Goal: Information Seeking & Learning: Find specific fact

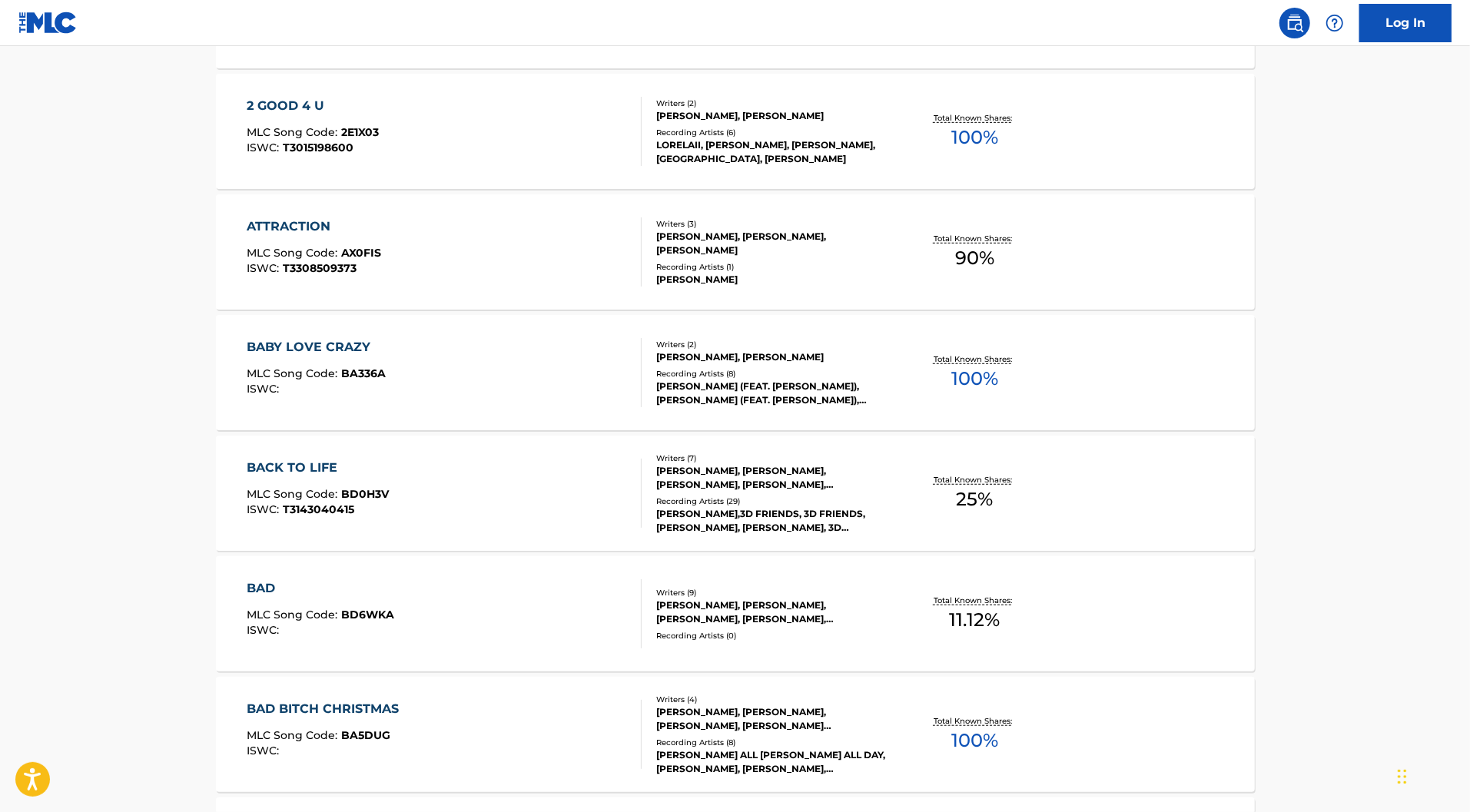
scroll to position [1214, 0]
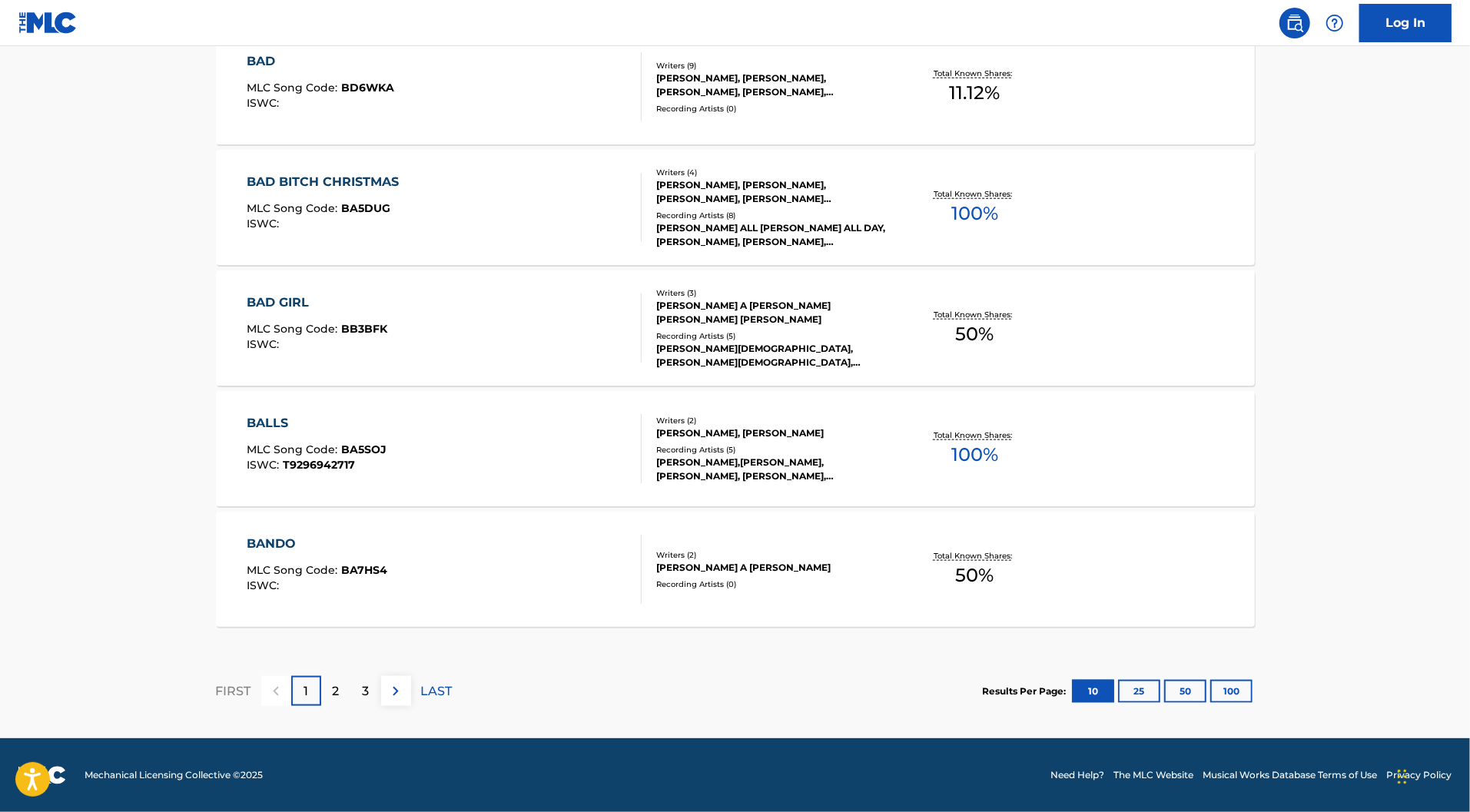
click at [1253, 703] on button "100" at bounding box center [1231, 691] width 42 height 23
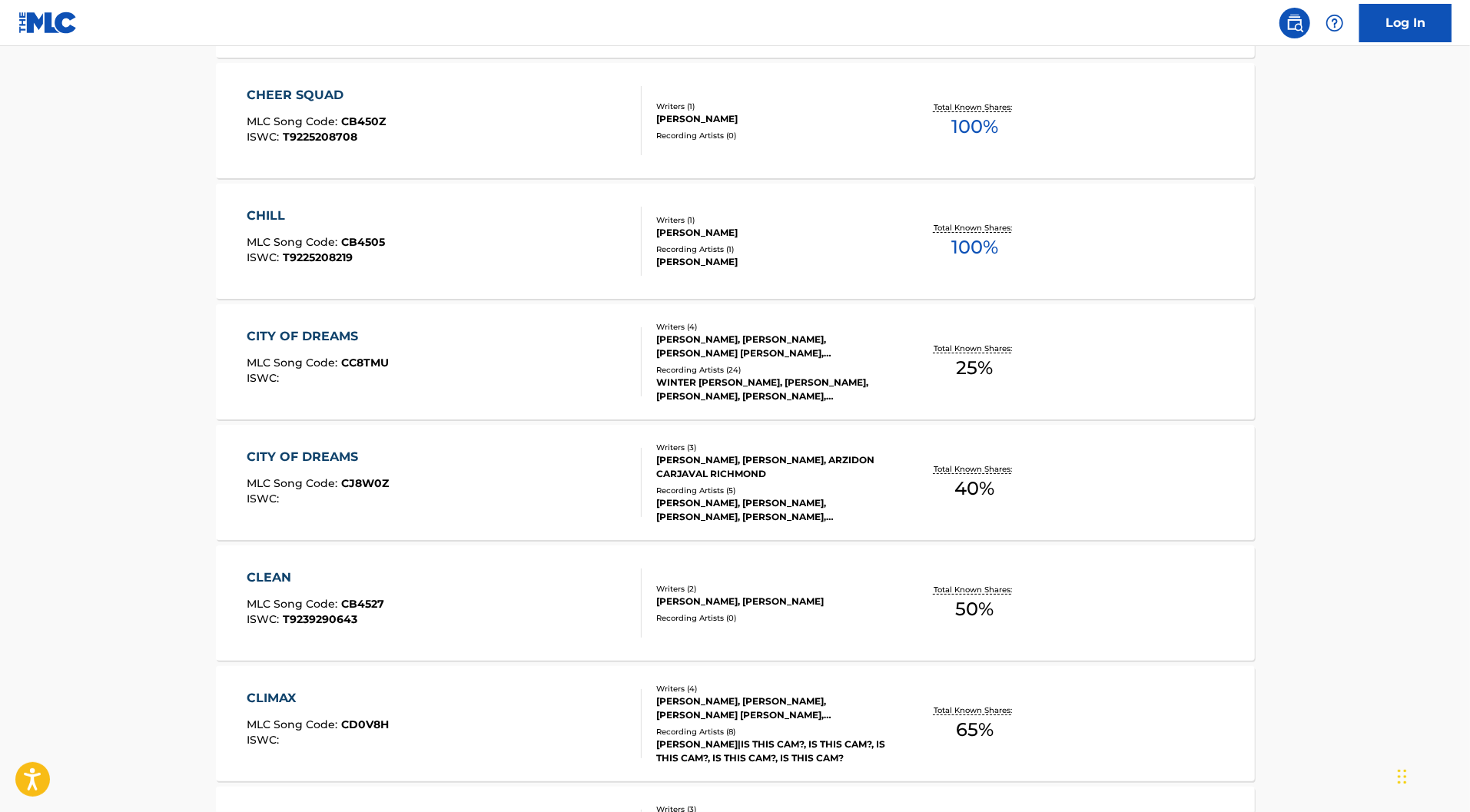
scroll to position [4392, 0]
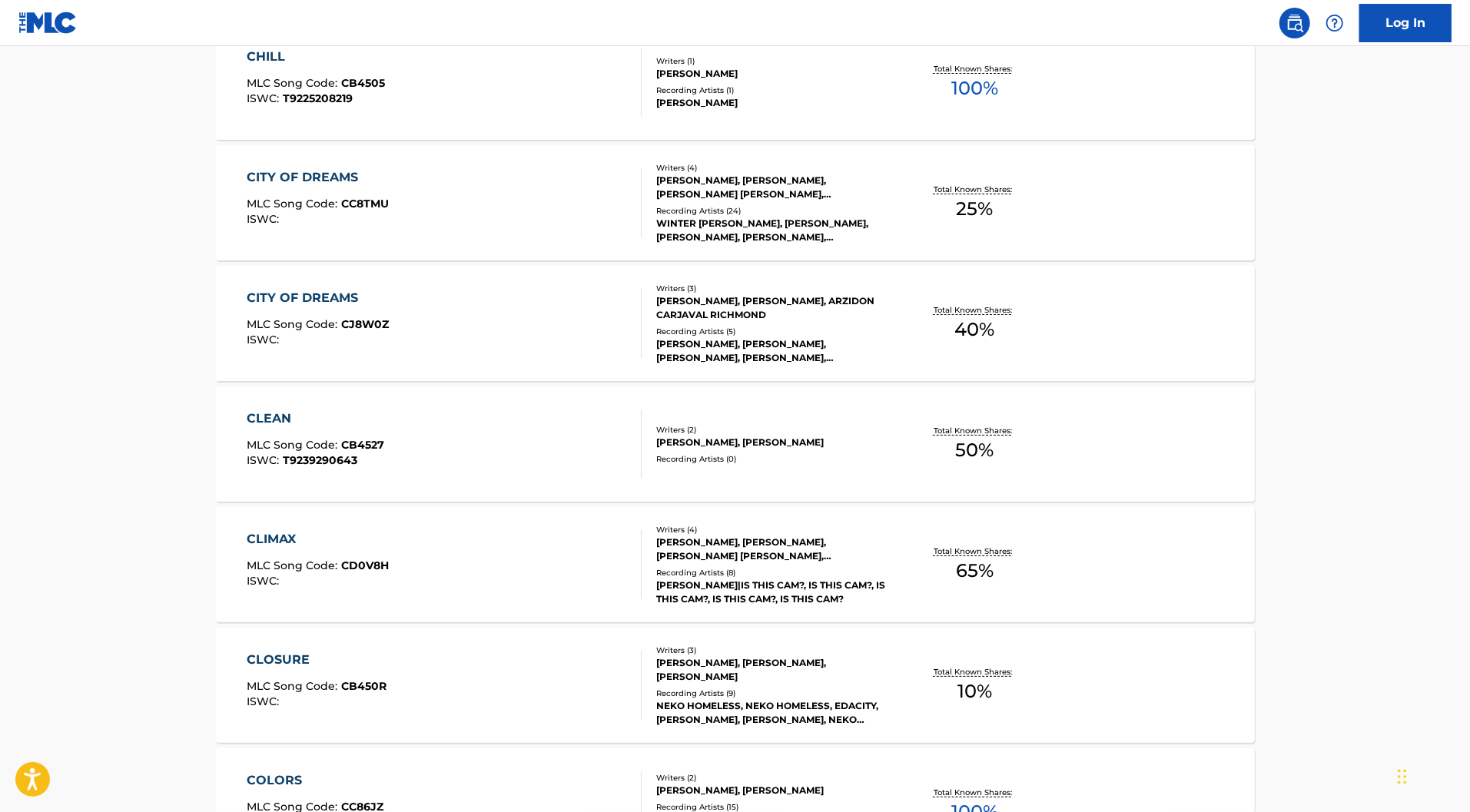
click at [556, 238] on div "CITY OF DREAMS MLC Song Code : CC8TMU ISWC :" at bounding box center [444, 202] width 395 height 69
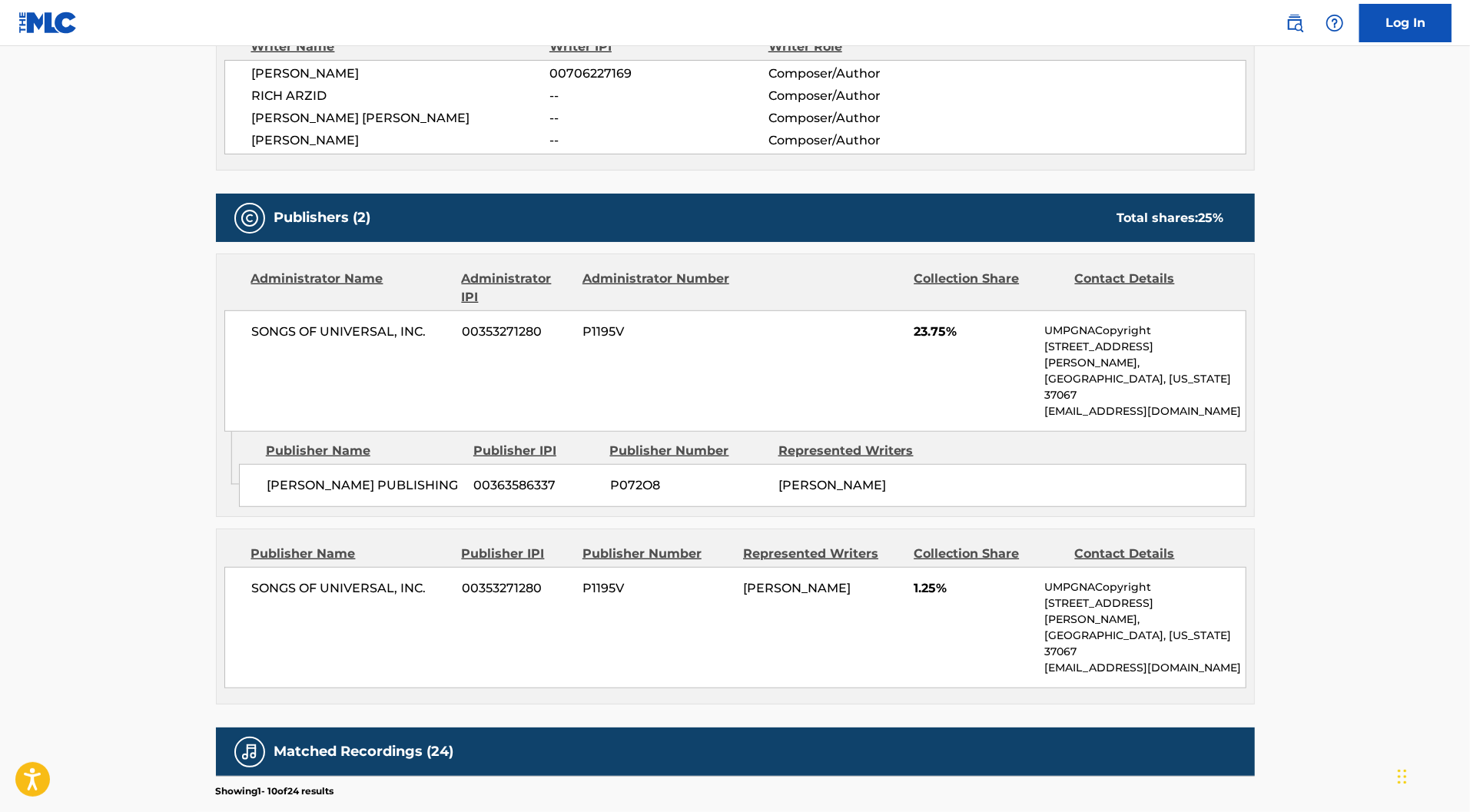
scroll to position [578, 0]
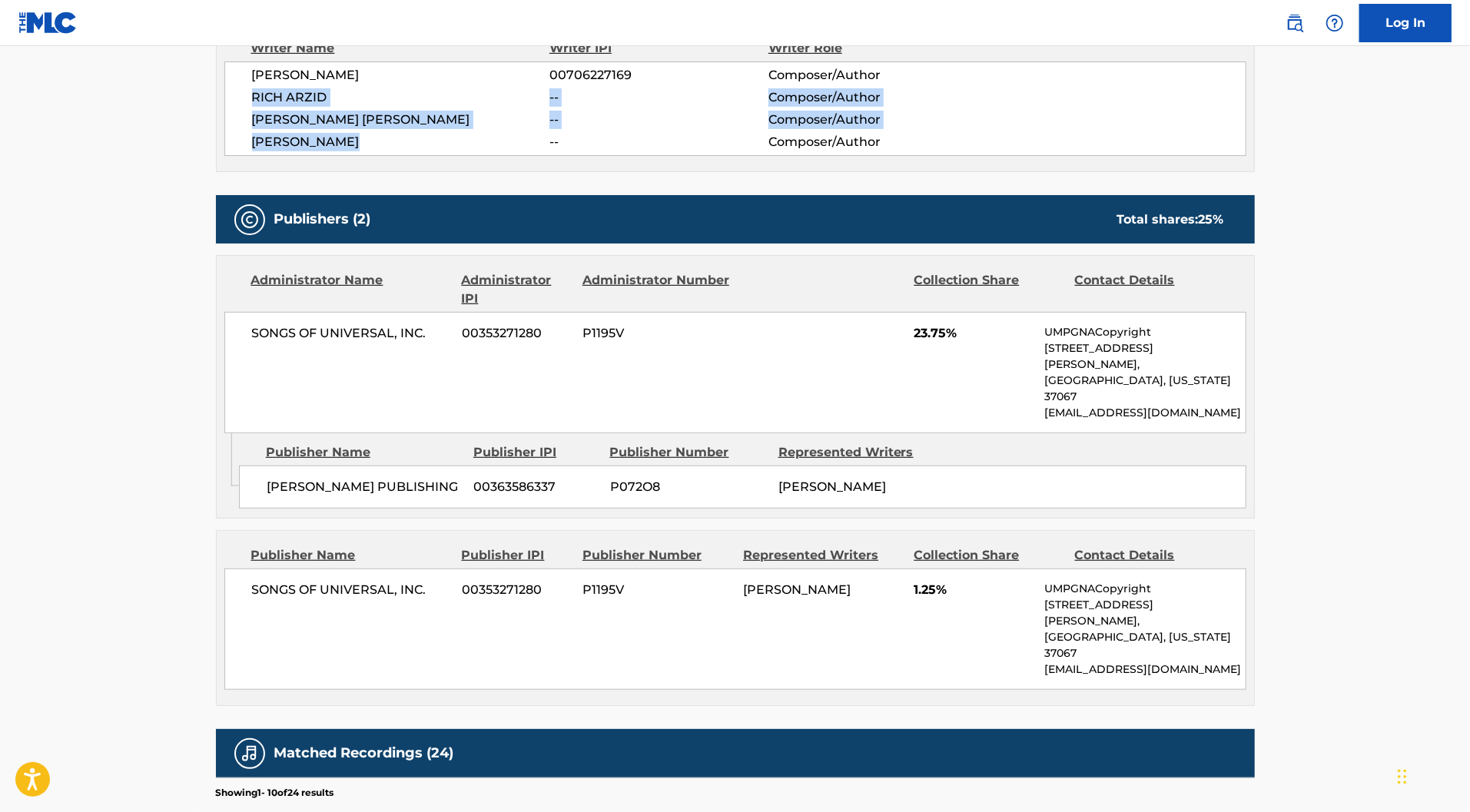
drag, startPoint x: 281, startPoint y: 238, endPoint x: 146, endPoint y: 191, distance: 142.9
click at [224, 156] on div "[PERSON_NAME] 00706227169 Composer/Author [PERSON_NAME] -- Composer/Author [PER…" at bounding box center [735, 109] width 1022 height 94
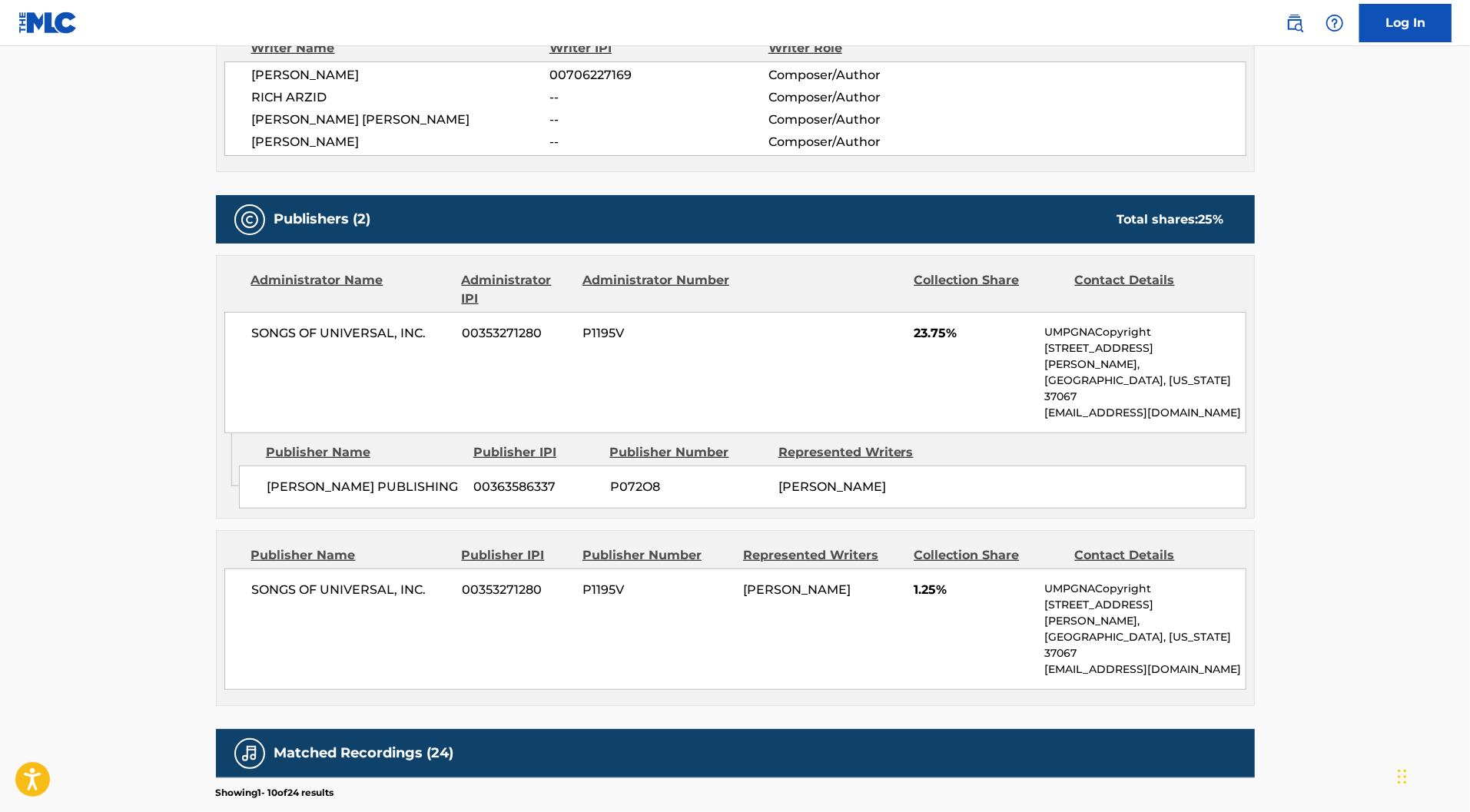
drag, startPoint x: 306, startPoint y: 252, endPoint x: 296, endPoint y: 250, distance: 10.2
click at [296, 156] on div "[PERSON_NAME] 00706227169 Composer/Author [PERSON_NAME] -- Composer/Author [PER…" at bounding box center [735, 109] width 1022 height 94
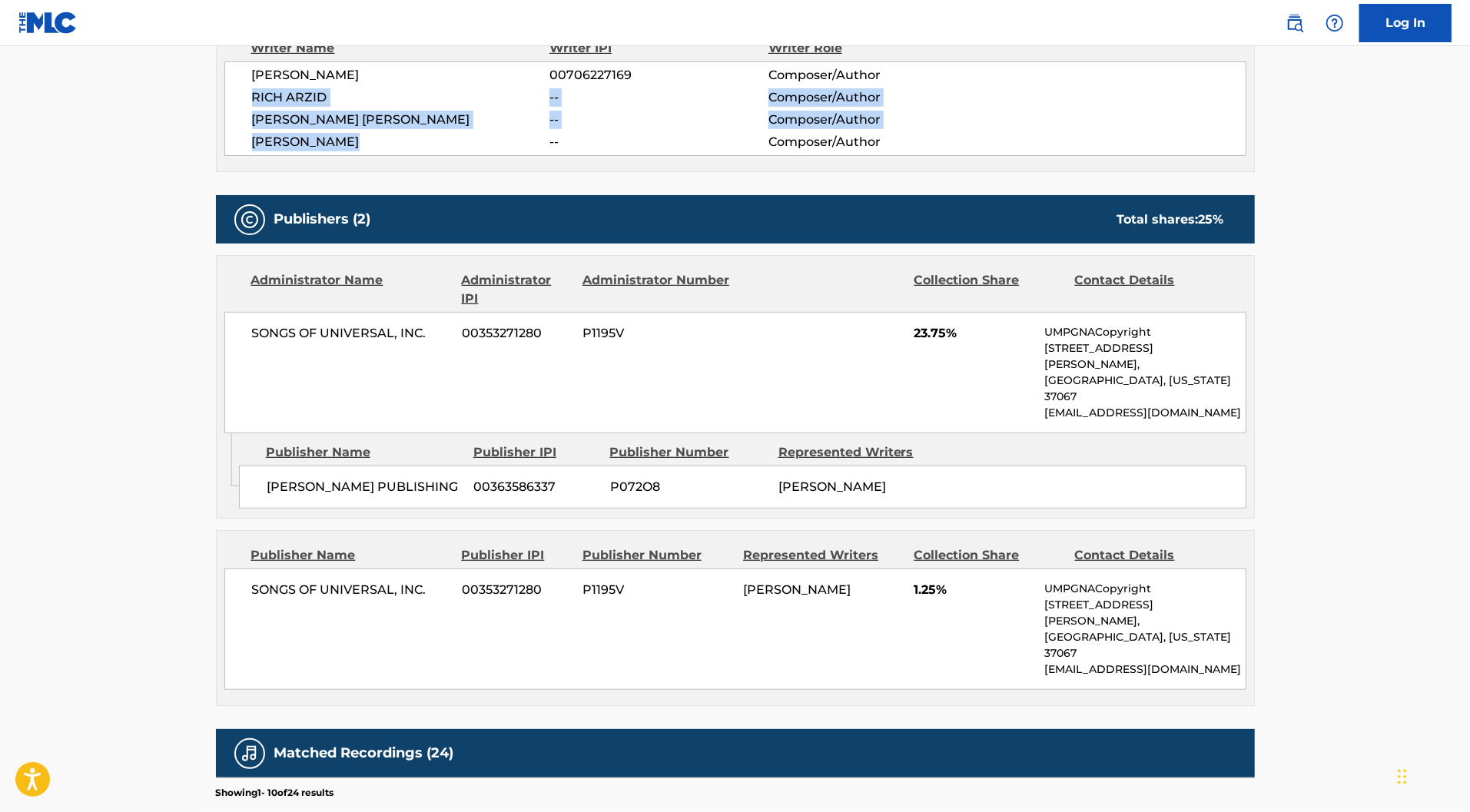
drag, startPoint x: 288, startPoint y: 240, endPoint x: 154, endPoint y: 194, distance: 141.7
click at [224, 156] on div "[PERSON_NAME] 00706227169 Composer/Author [PERSON_NAME] -- Composer/Author [PER…" at bounding box center [735, 109] width 1022 height 94
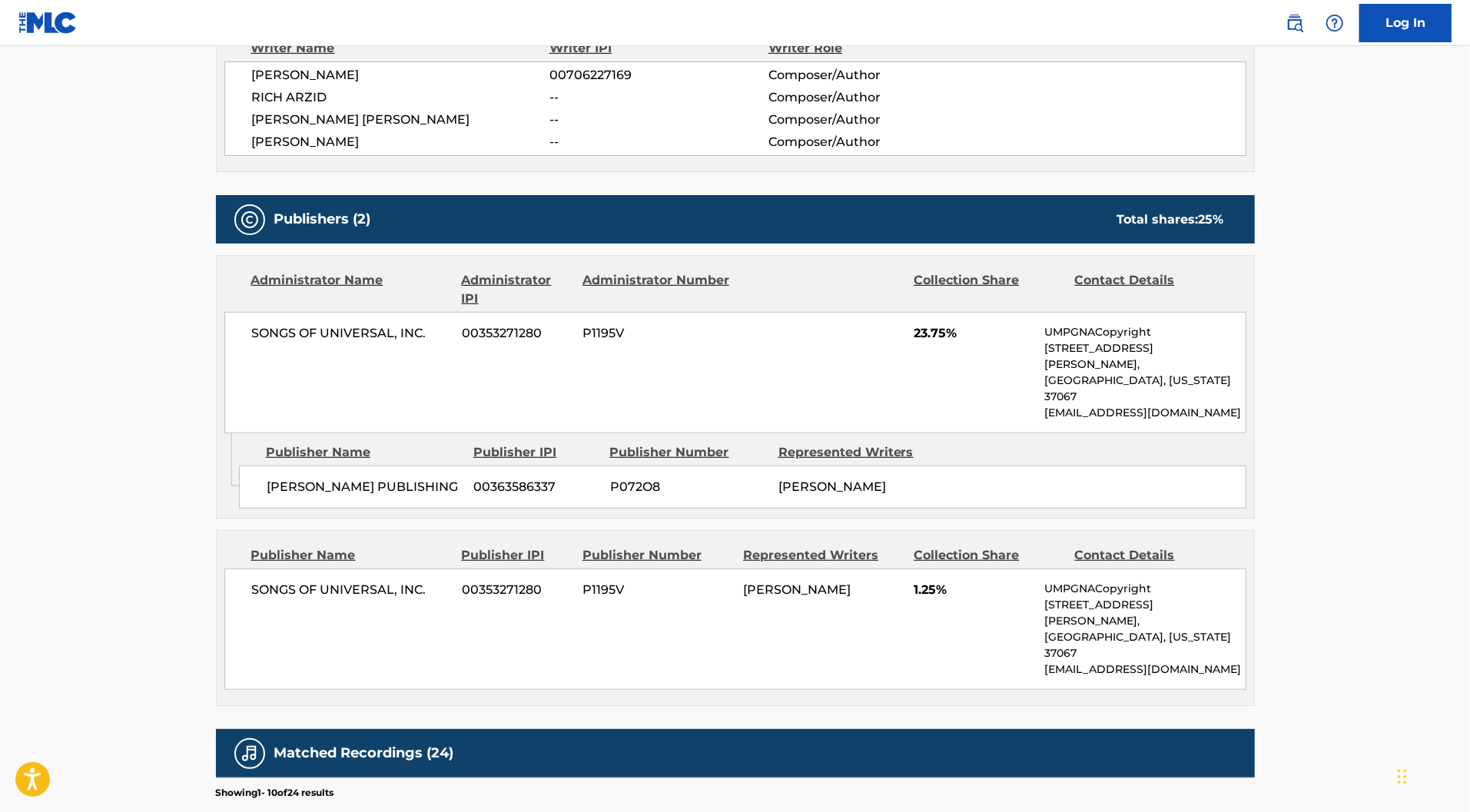
click at [345, 343] on span "SONGS OF UNIVERSAL, INC." at bounding box center [351, 333] width 199 height 18
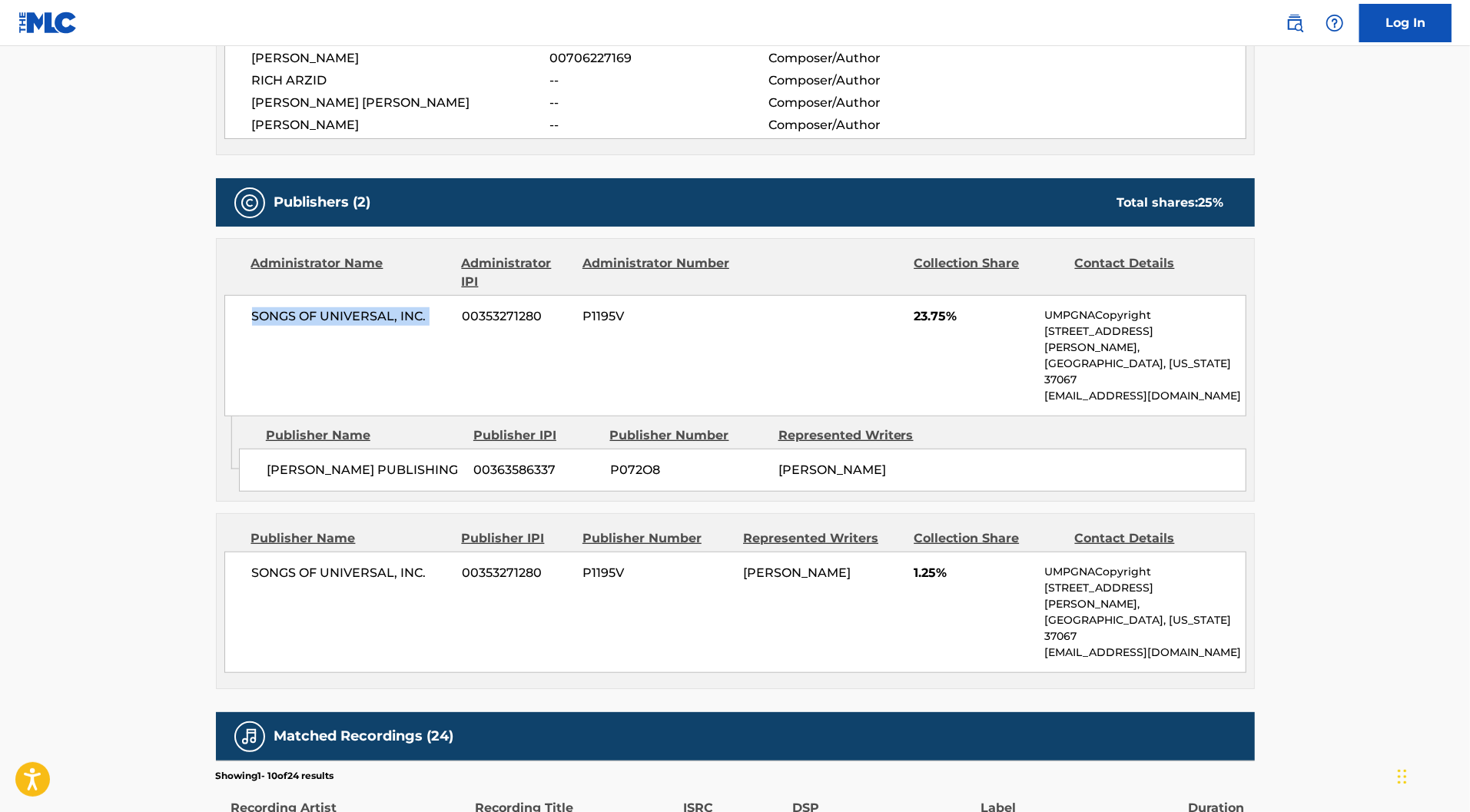
scroll to position [591, 0]
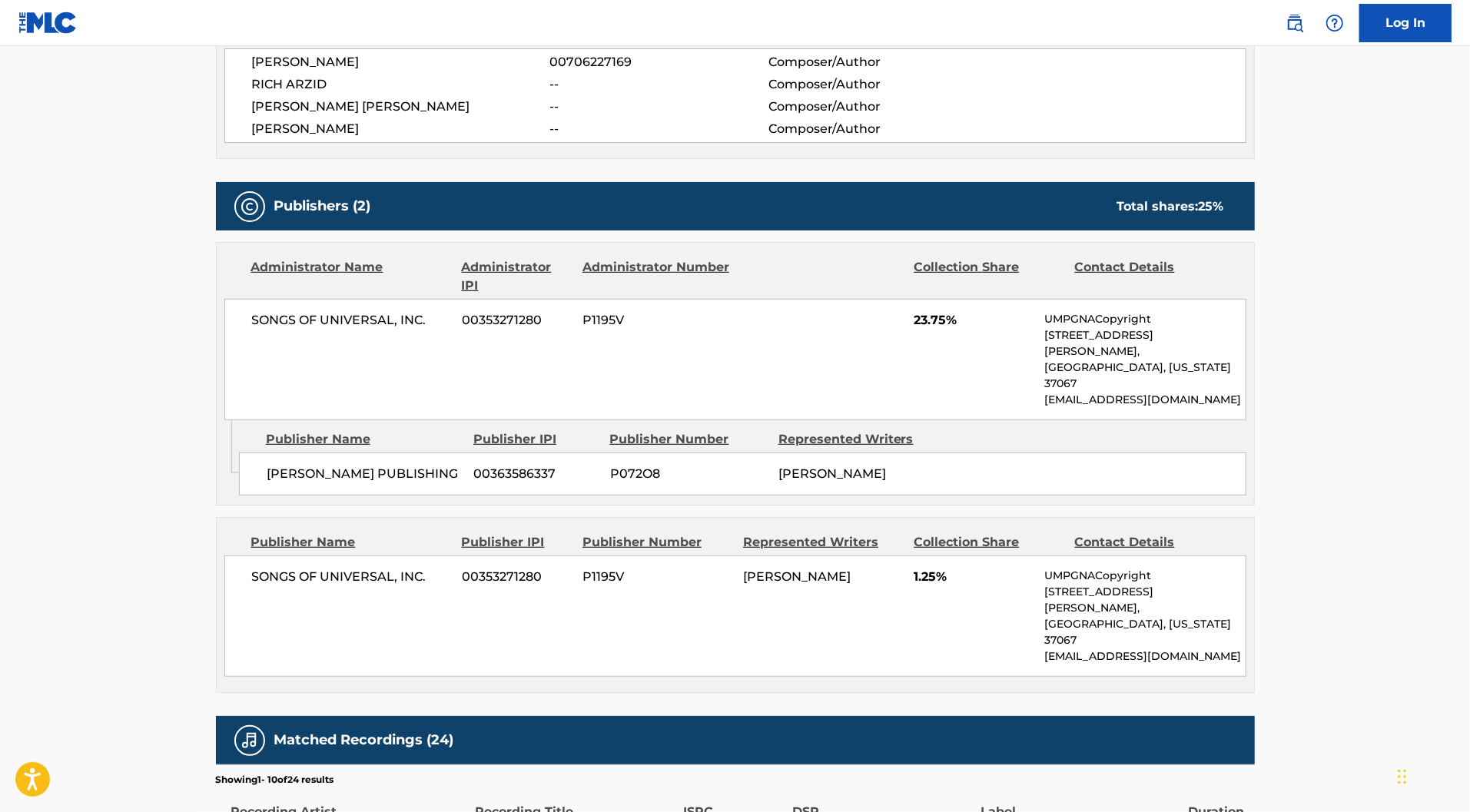
click at [1039, 420] on div "SONGS OF UNIVERSAL, INC. 00353271280 P1195V 23.75% UMPGNACopyright [STREET_ADDR…" at bounding box center [735, 359] width 1022 height 121
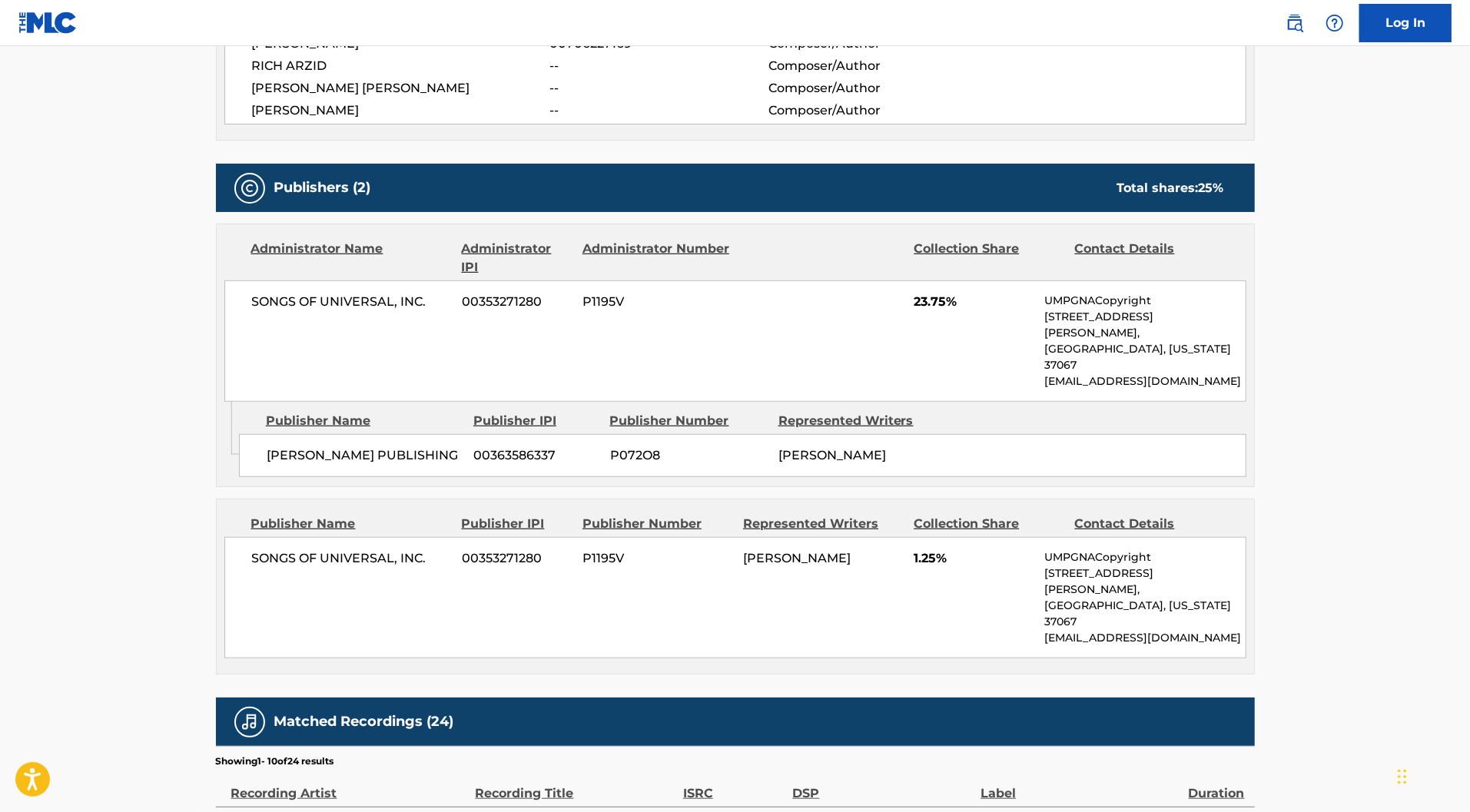
scroll to position [612, 0]
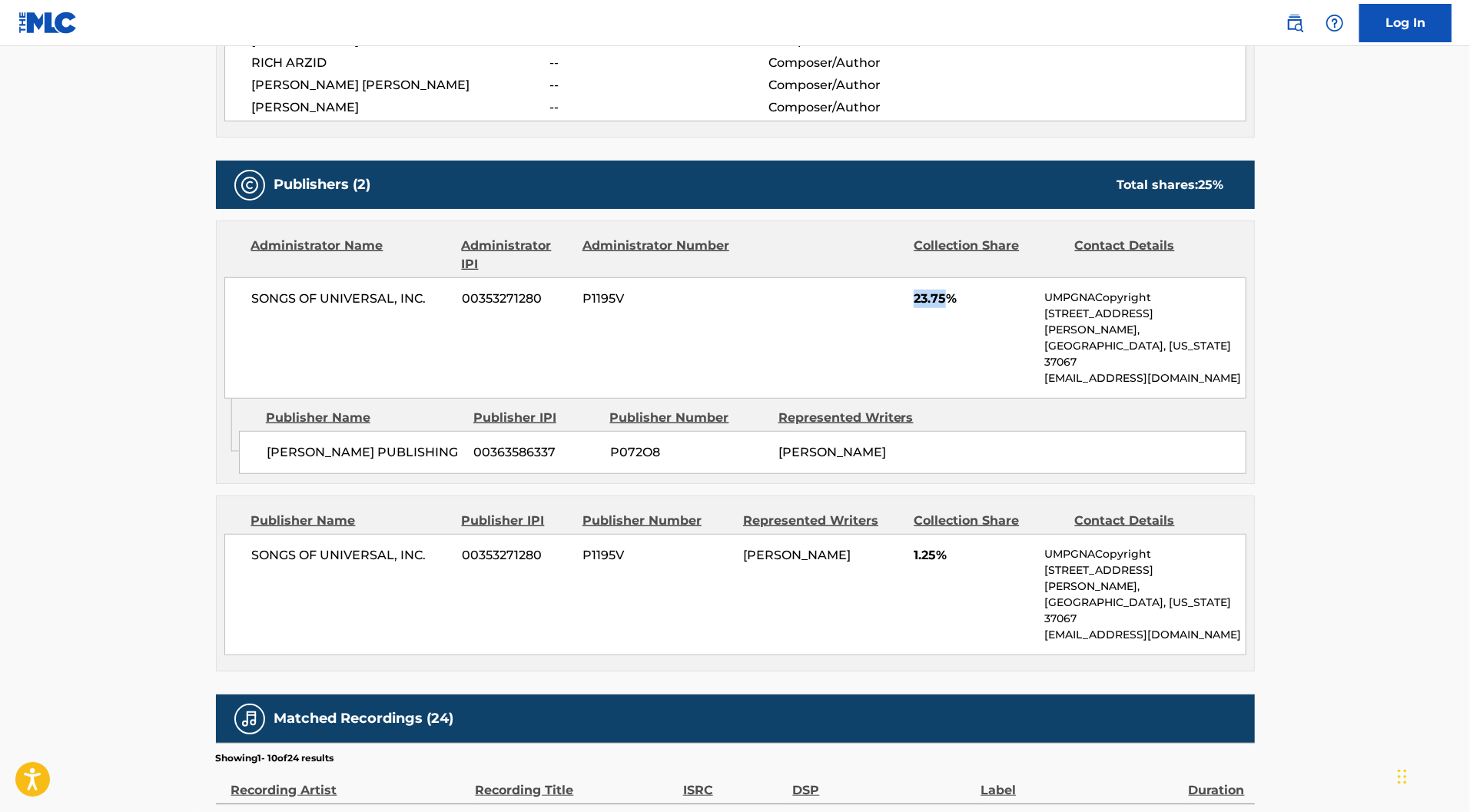
drag, startPoint x: 980, startPoint y: 407, endPoint x: 942, endPoint y: 404, distance: 38.1
click at [941, 398] on div "SONGS OF UNIVERSAL, INC. 00353271280 P1195V 23.75% UMPGNACopyright [STREET_ADDR…" at bounding box center [735, 337] width 1022 height 121
click at [942, 398] on div "SONGS OF UNIVERSAL, INC. 00353271280 P1195V 23.75% UMPGNACopyright [STREET_ADDR…" at bounding box center [735, 337] width 1022 height 121
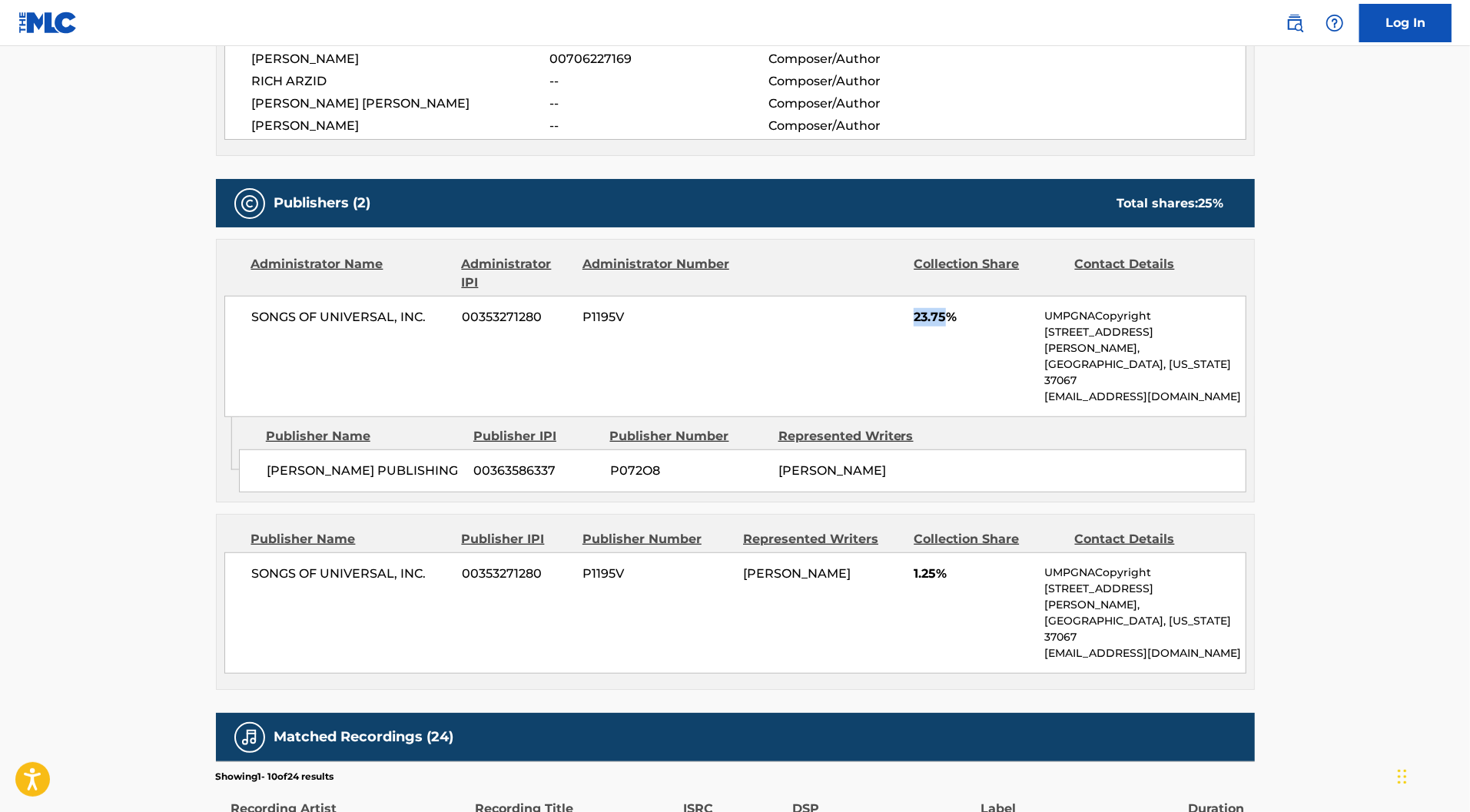
drag, startPoint x: 979, startPoint y: 423, endPoint x: 950, endPoint y: 423, distance: 29.0
click at [950, 326] on span "23.75%" at bounding box center [973, 317] width 119 height 18
click at [969, 326] on span "23.75%" at bounding box center [973, 317] width 119 height 18
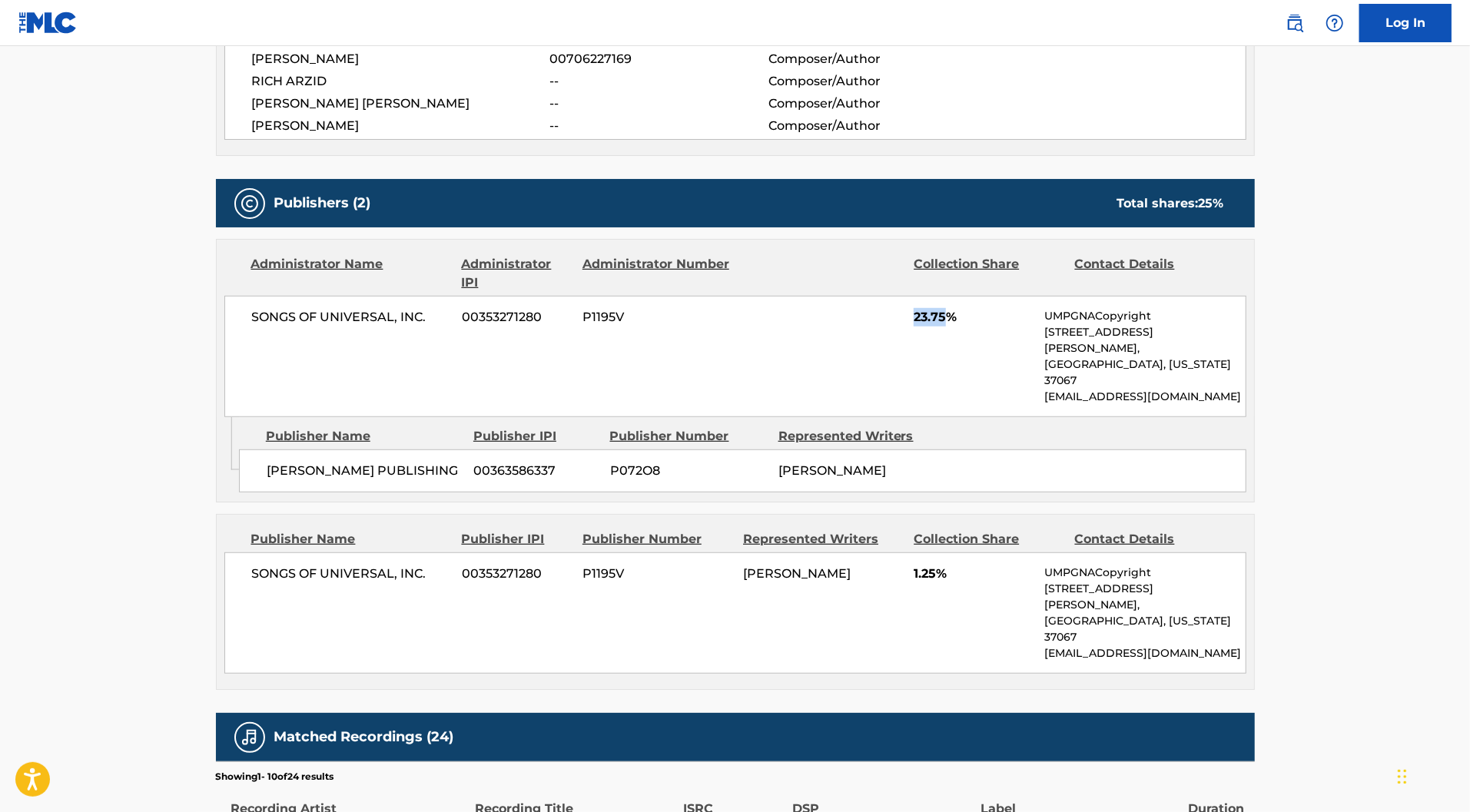
click at [969, 326] on span "23.75%" at bounding box center [973, 317] width 119 height 18
click at [972, 326] on span "23.75%" at bounding box center [973, 317] width 119 height 18
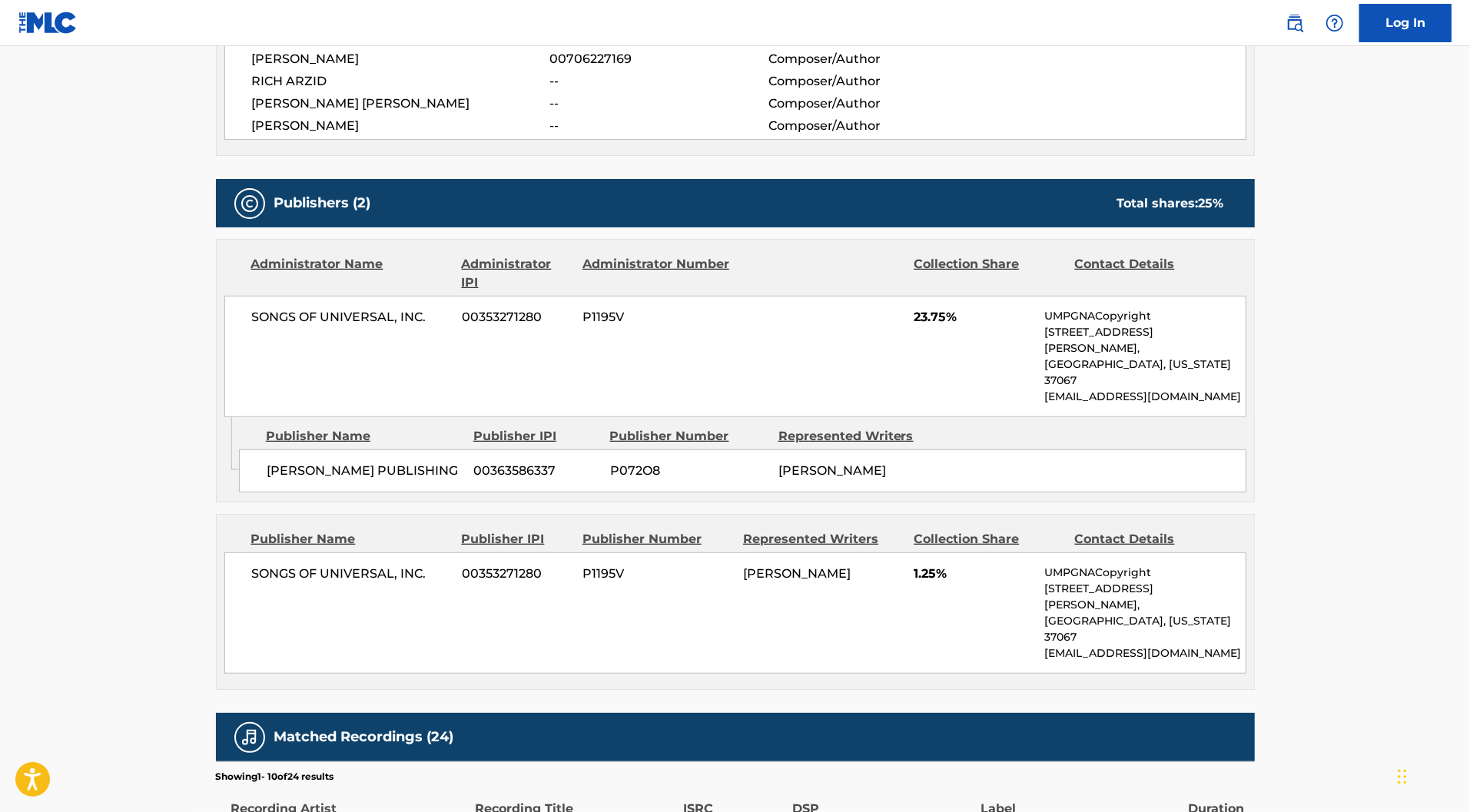
click at [976, 326] on span "23.75%" at bounding box center [973, 317] width 119 height 18
click at [976, 326] on span "23.75%" at bounding box center [973, 317] width 119 height 18
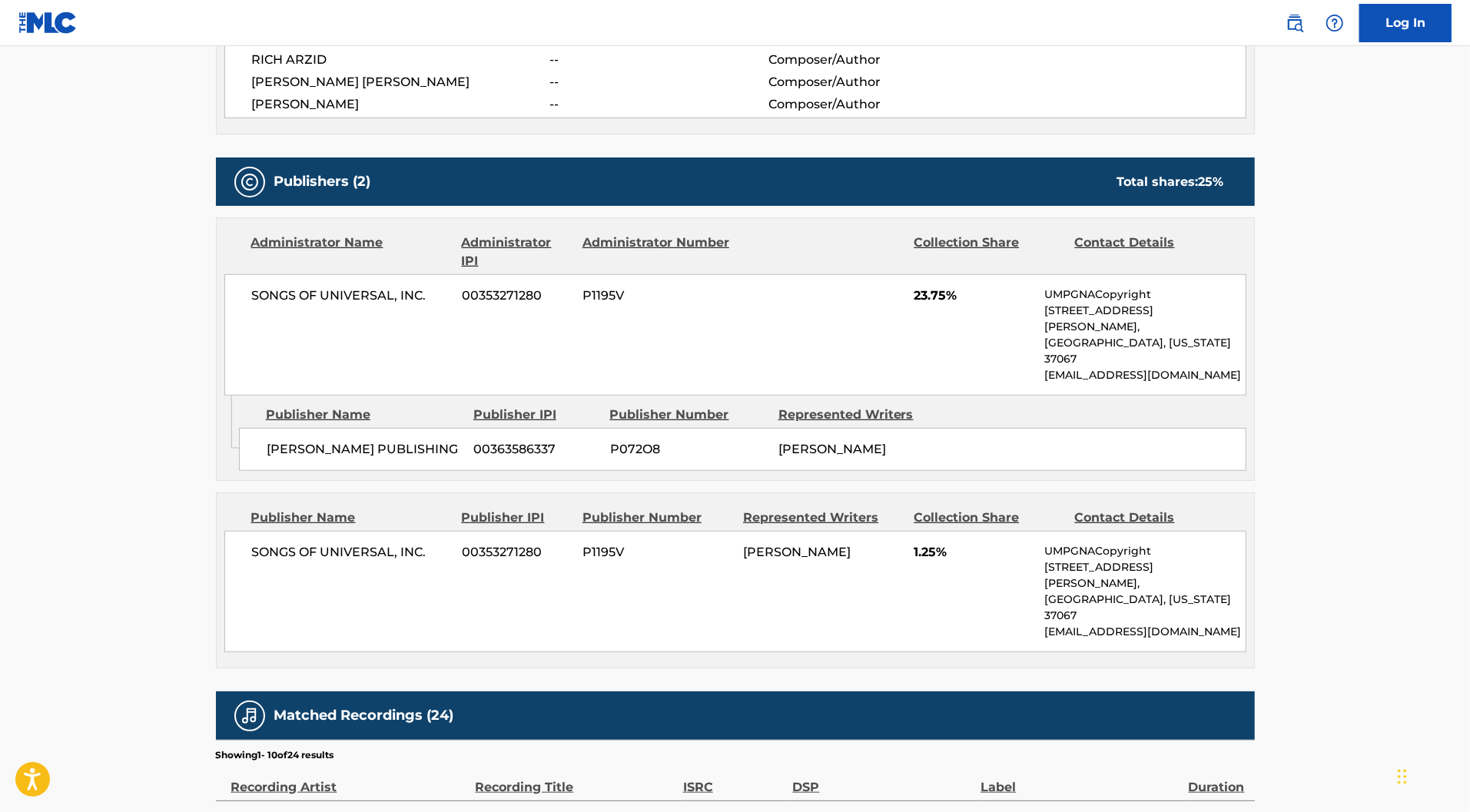
scroll to position [622, 0]
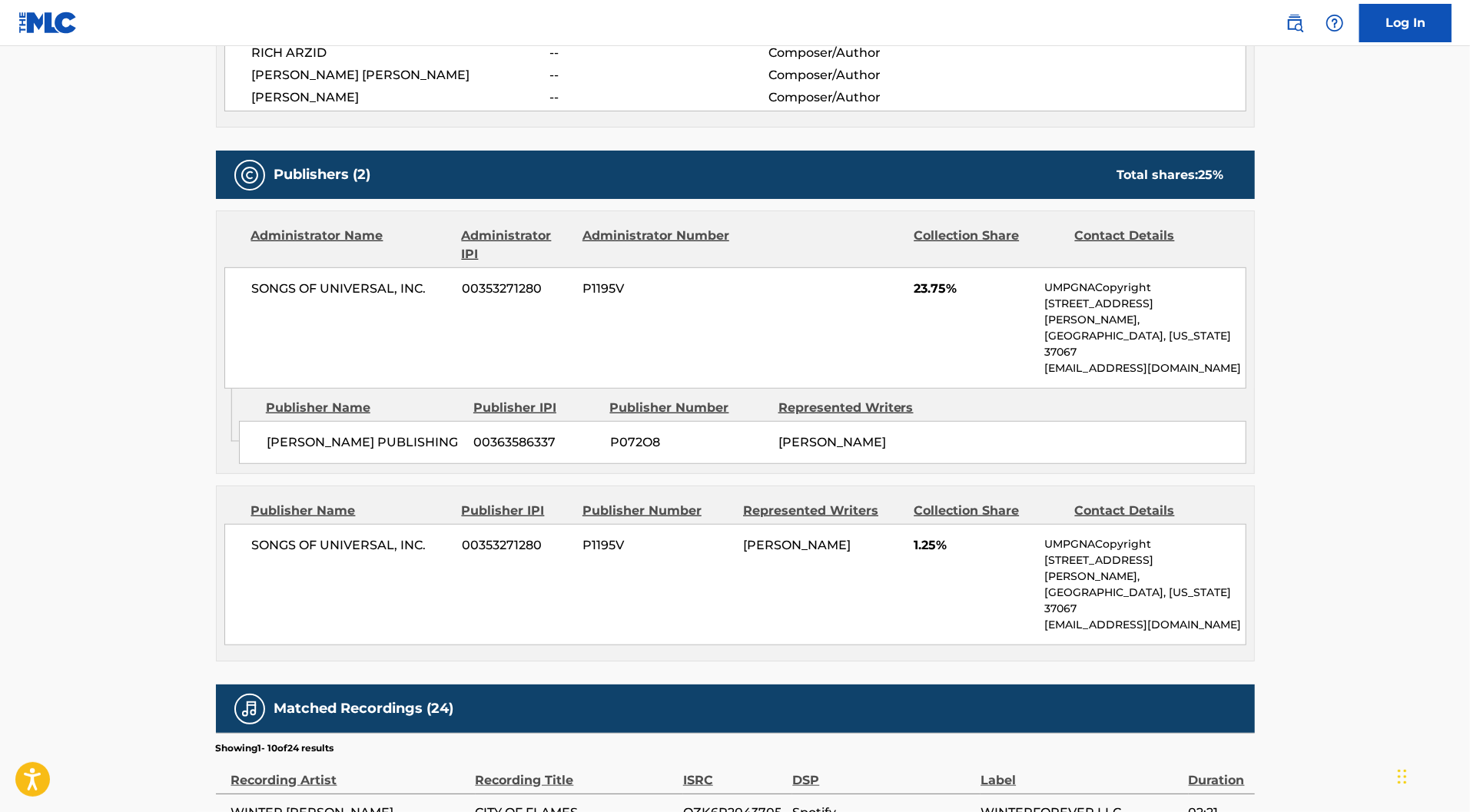
click at [956, 555] on span "1.25%" at bounding box center [973, 545] width 119 height 18
click at [959, 555] on span "1.25%" at bounding box center [973, 545] width 119 height 18
click at [967, 555] on span "1.25%" at bounding box center [973, 545] width 119 height 18
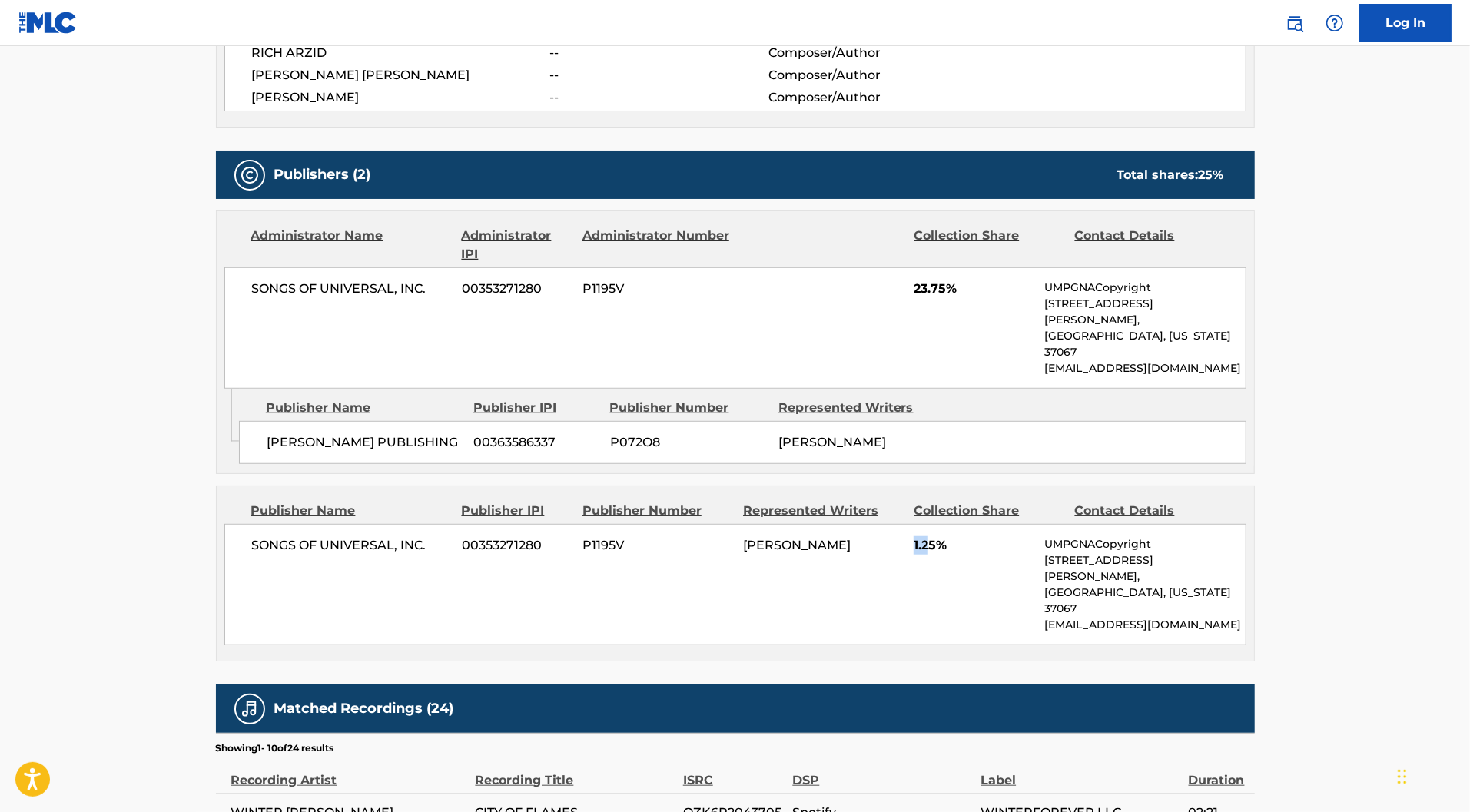
drag, startPoint x: 967, startPoint y: 631, endPoint x: 949, endPoint y: 625, distance: 19.0
click at [948, 625] on div "SONGS OF UNIVERSAL, INC. 00353271280 P1195V [PERSON_NAME] 1.25% UMPGNACopyright…" at bounding box center [735, 584] width 1022 height 121
click at [972, 555] on span "1.25%" at bounding box center [973, 545] width 119 height 18
drag, startPoint x: 970, startPoint y: 635, endPoint x: 951, endPoint y: 631, distance: 19.4
click at [951, 555] on span "1.25%" at bounding box center [973, 545] width 119 height 18
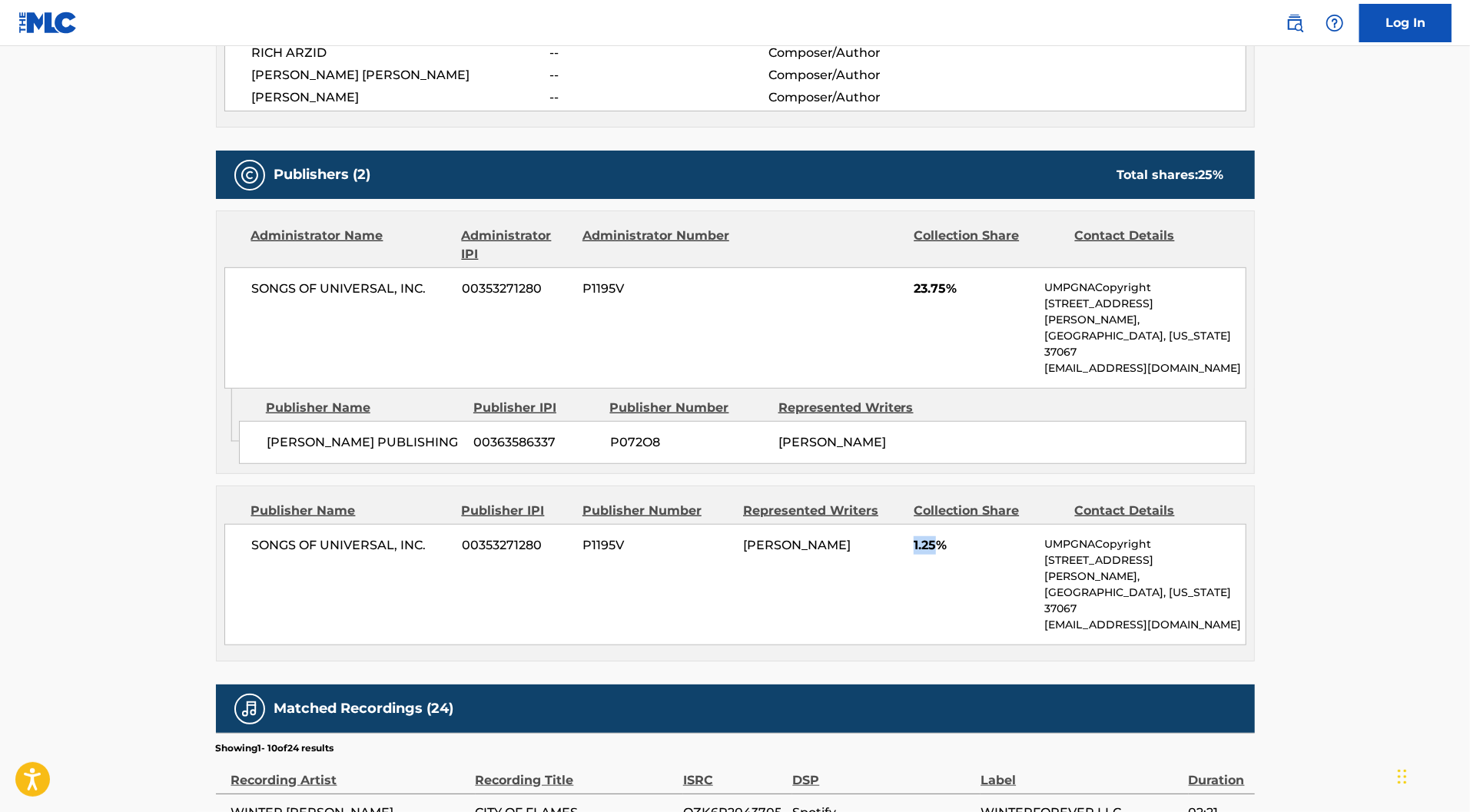
click at [951, 555] on span "1.25%" at bounding box center [973, 545] width 119 height 18
drag, startPoint x: 970, startPoint y: 631, endPoint x: 950, endPoint y: 632, distance: 20.0
click at [951, 555] on span "1.25%" at bounding box center [973, 545] width 119 height 18
click at [950, 555] on span "1.25%" at bounding box center [973, 545] width 119 height 18
drag, startPoint x: 951, startPoint y: 632, endPoint x: 973, endPoint y: 634, distance: 22.1
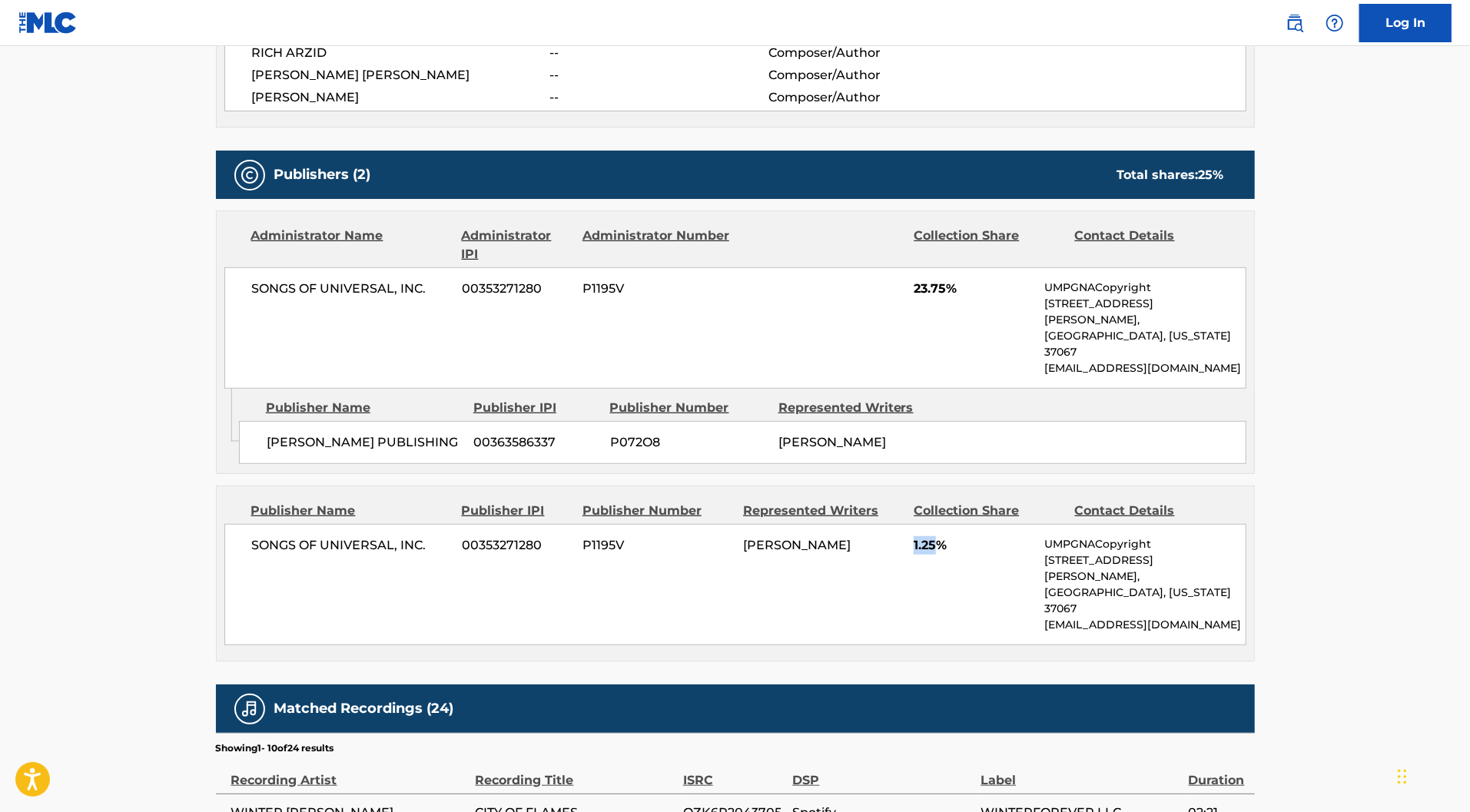
click at [975, 555] on span "1.25%" at bounding box center [973, 545] width 119 height 18
click at [973, 555] on span "1.25%" at bounding box center [973, 545] width 119 height 18
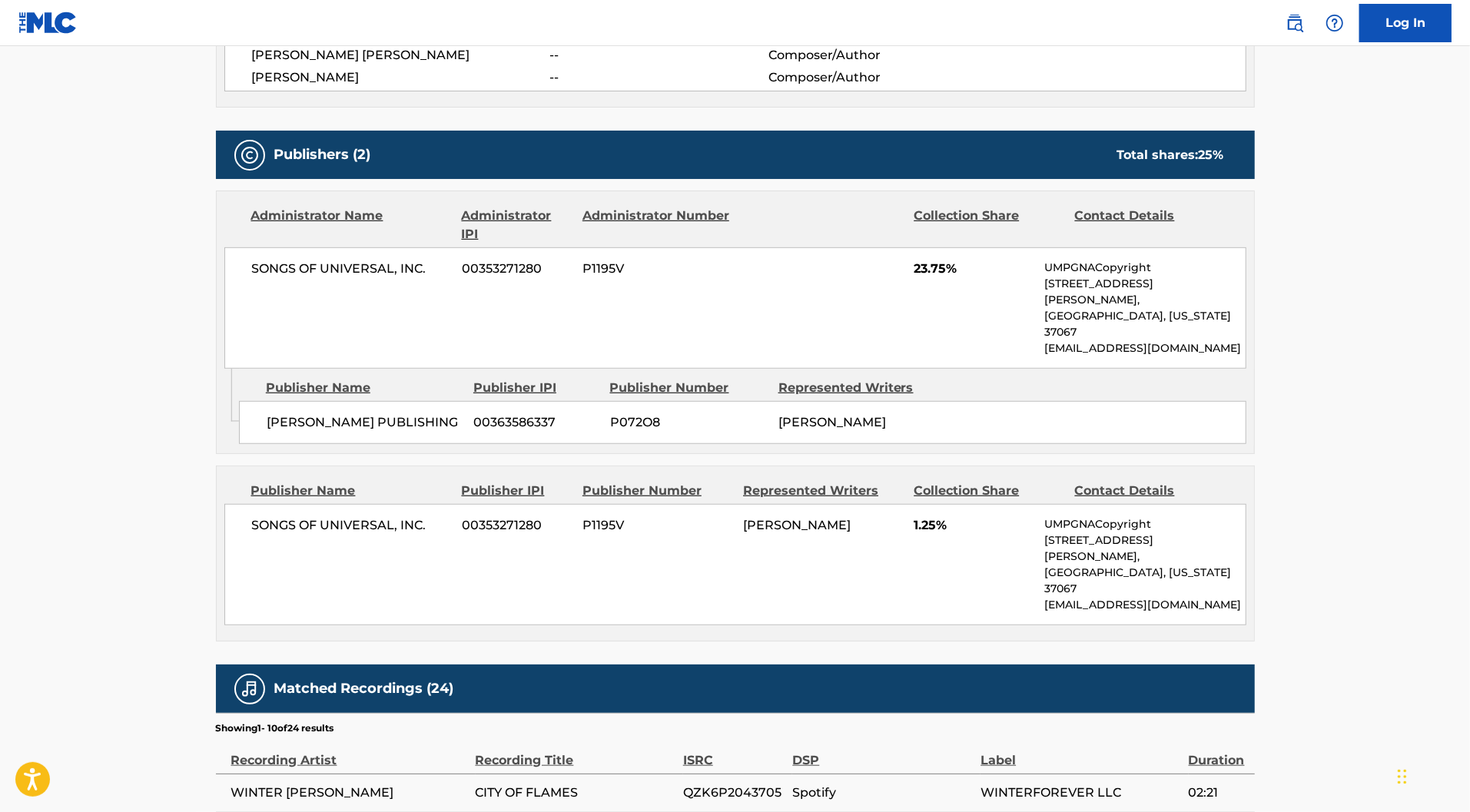
scroll to position [644, 0]
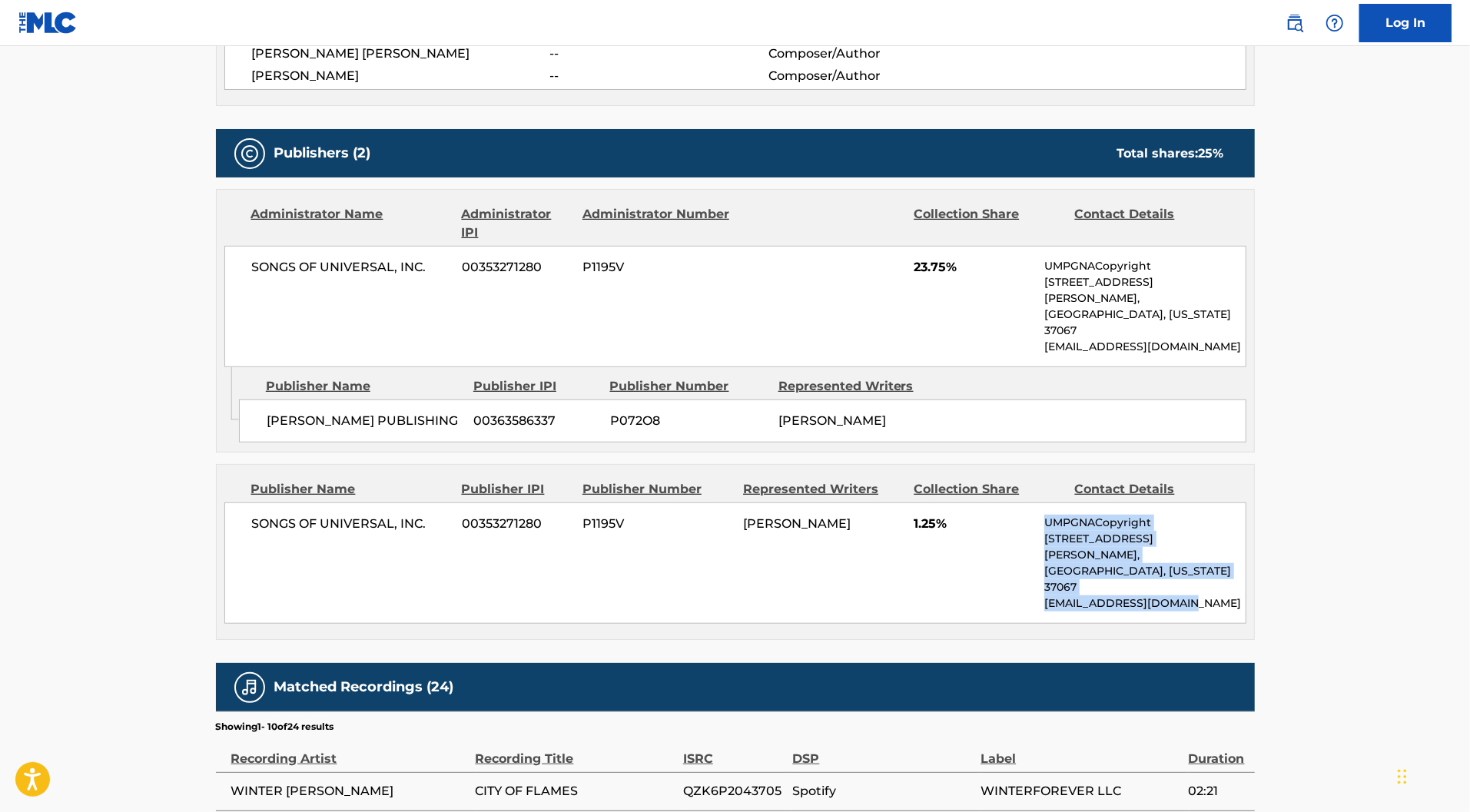
drag, startPoint x: 1271, startPoint y: 657, endPoint x: 988, endPoint y: 622, distance: 285.2
click at [988, 622] on div "SONGS OF UNIVERSAL, INC. 00353271280 P1195V [PERSON_NAME] 1.25% UMPGNACopyright…" at bounding box center [735, 562] width 1022 height 121
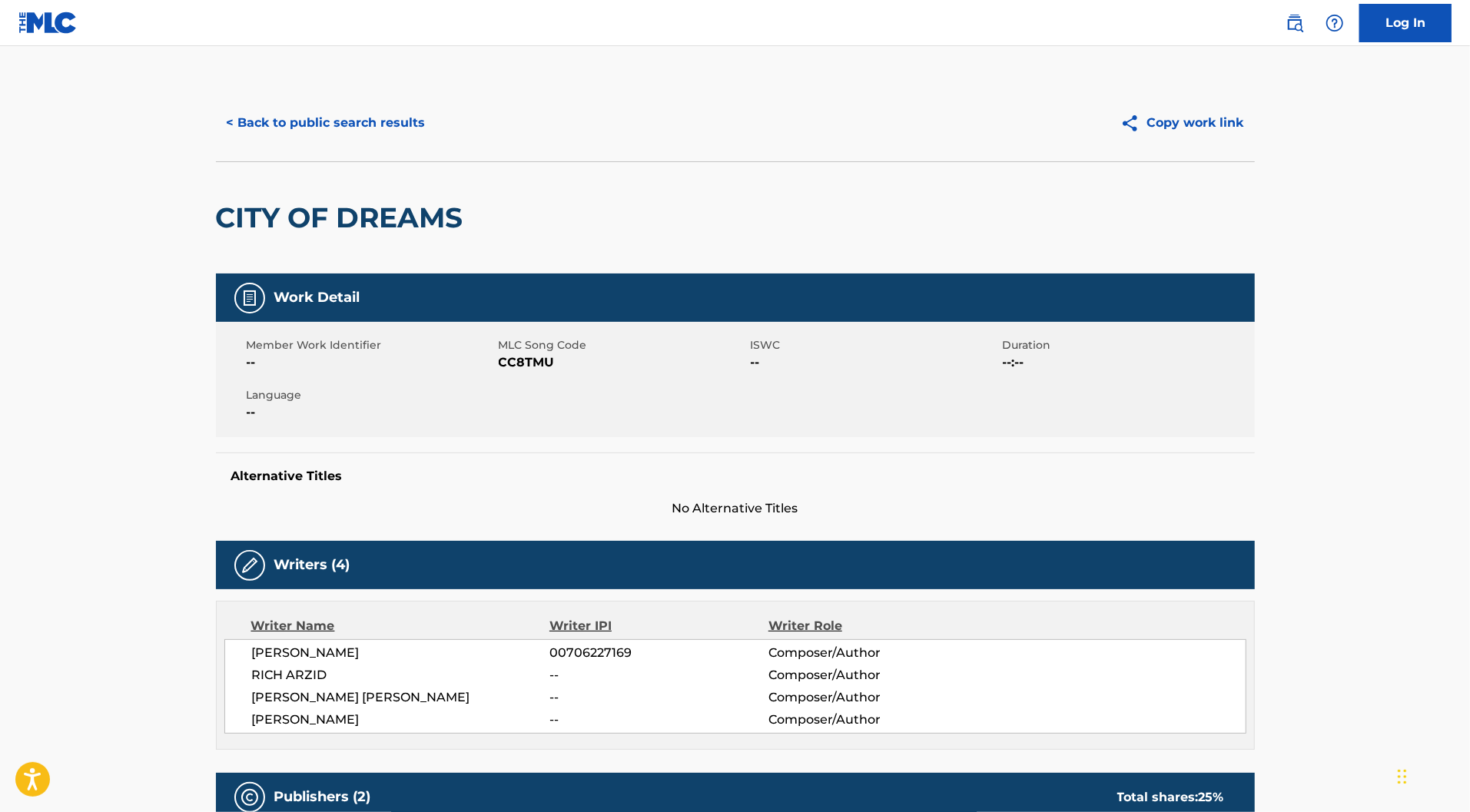
scroll to position [0, 0]
click at [281, 142] on button "< Back to public search results" at bounding box center [326, 123] width 220 height 38
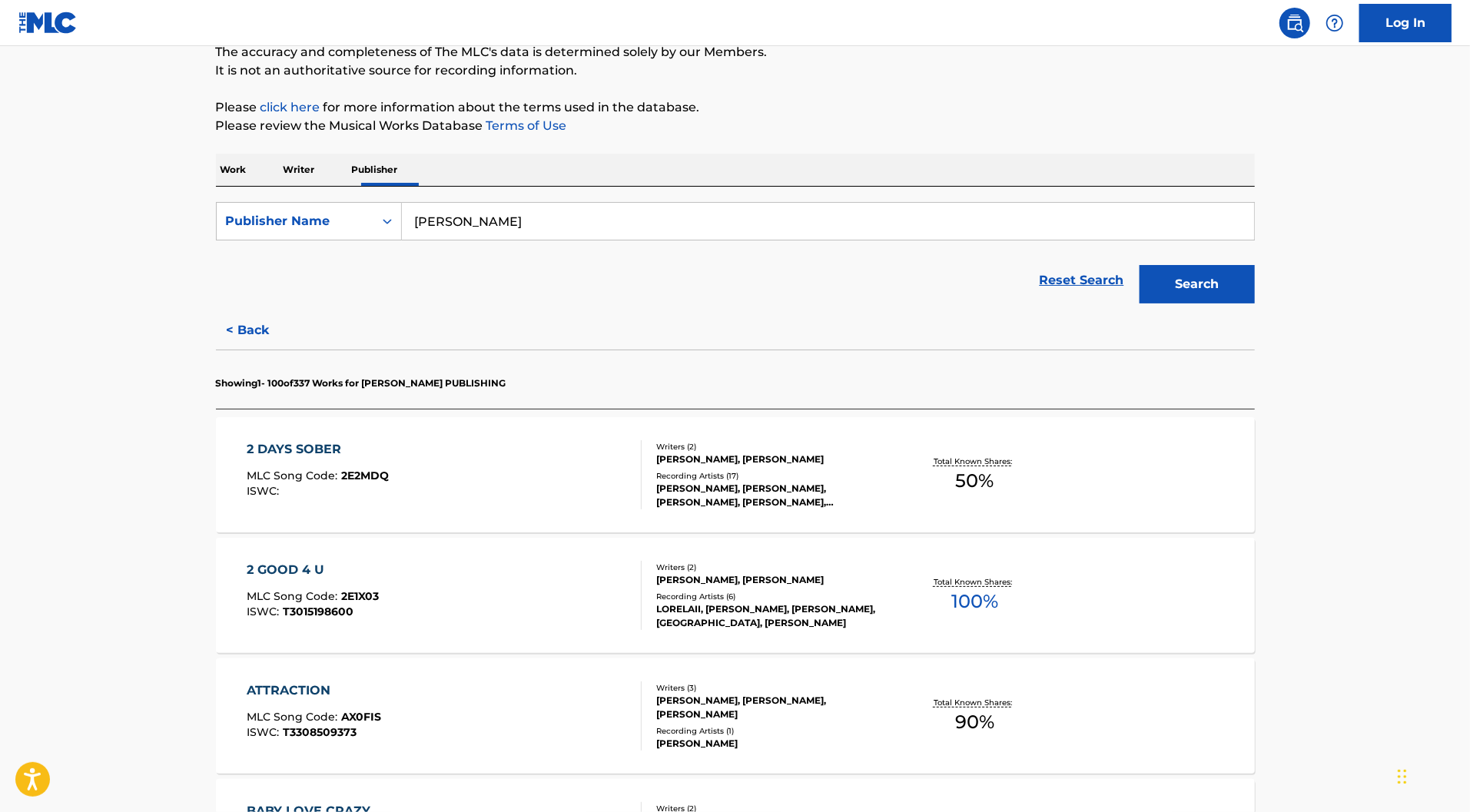
scroll to position [179, 0]
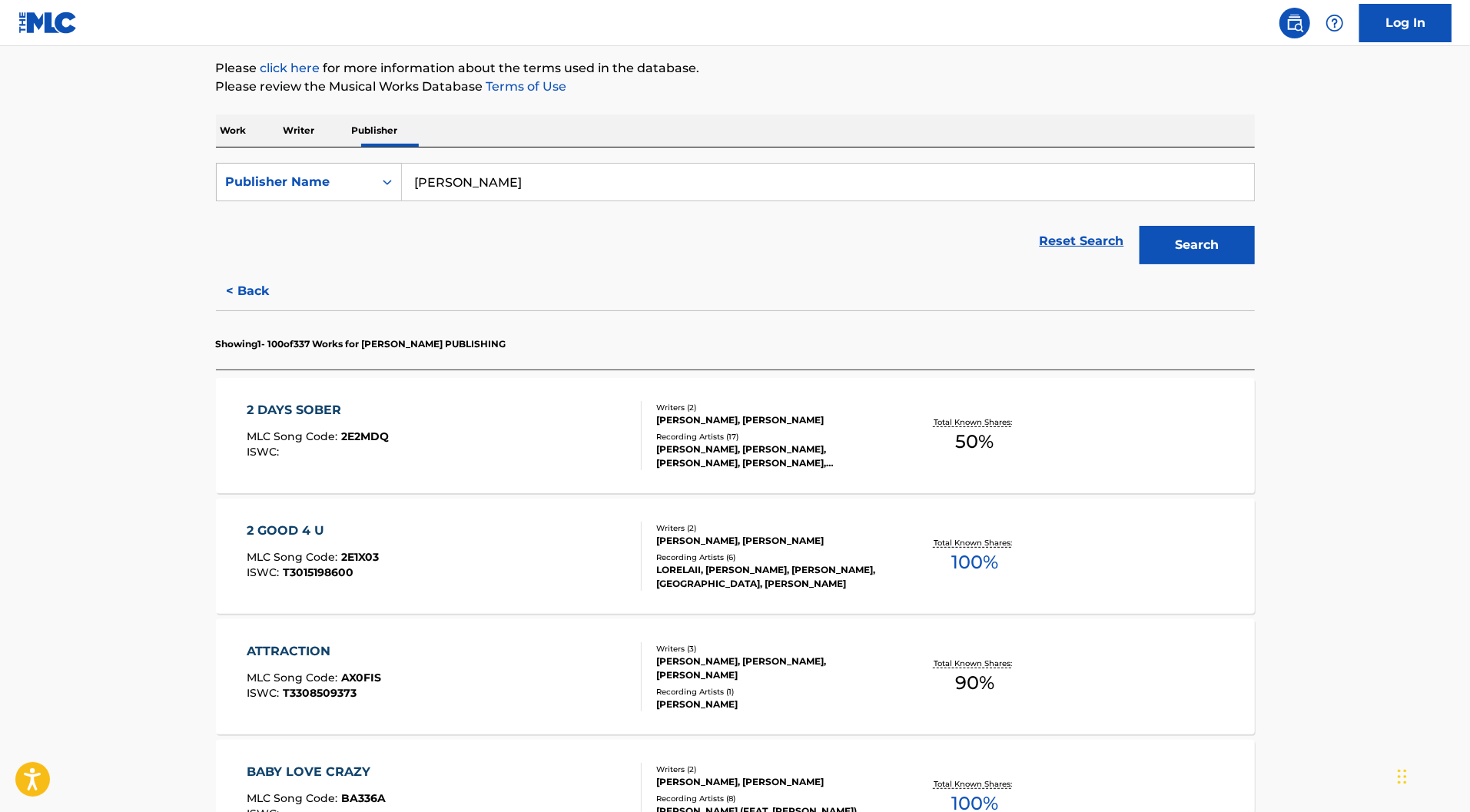
click at [422, 351] on p "Showing 1 - 100 of 337 Works for [PERSON_NAME] PUBLISHING" at bounding box center [361, 344] width 291 height 13
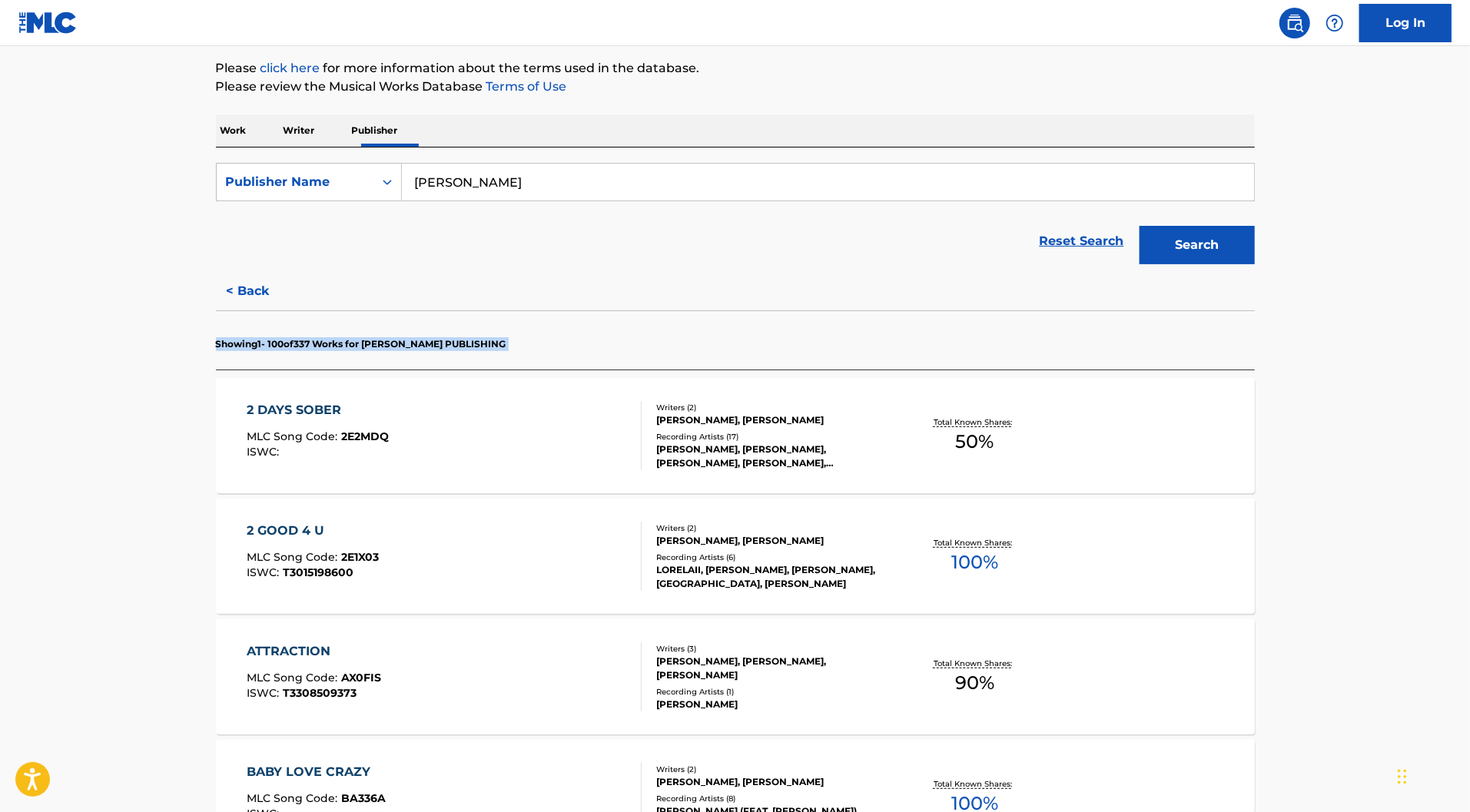
click at [422, 351] on p "Showing 1 - 100 of 337 Works for [PERSON_NAME] PUBLISHING" at bounding box center [361, 344] width 291 height 13
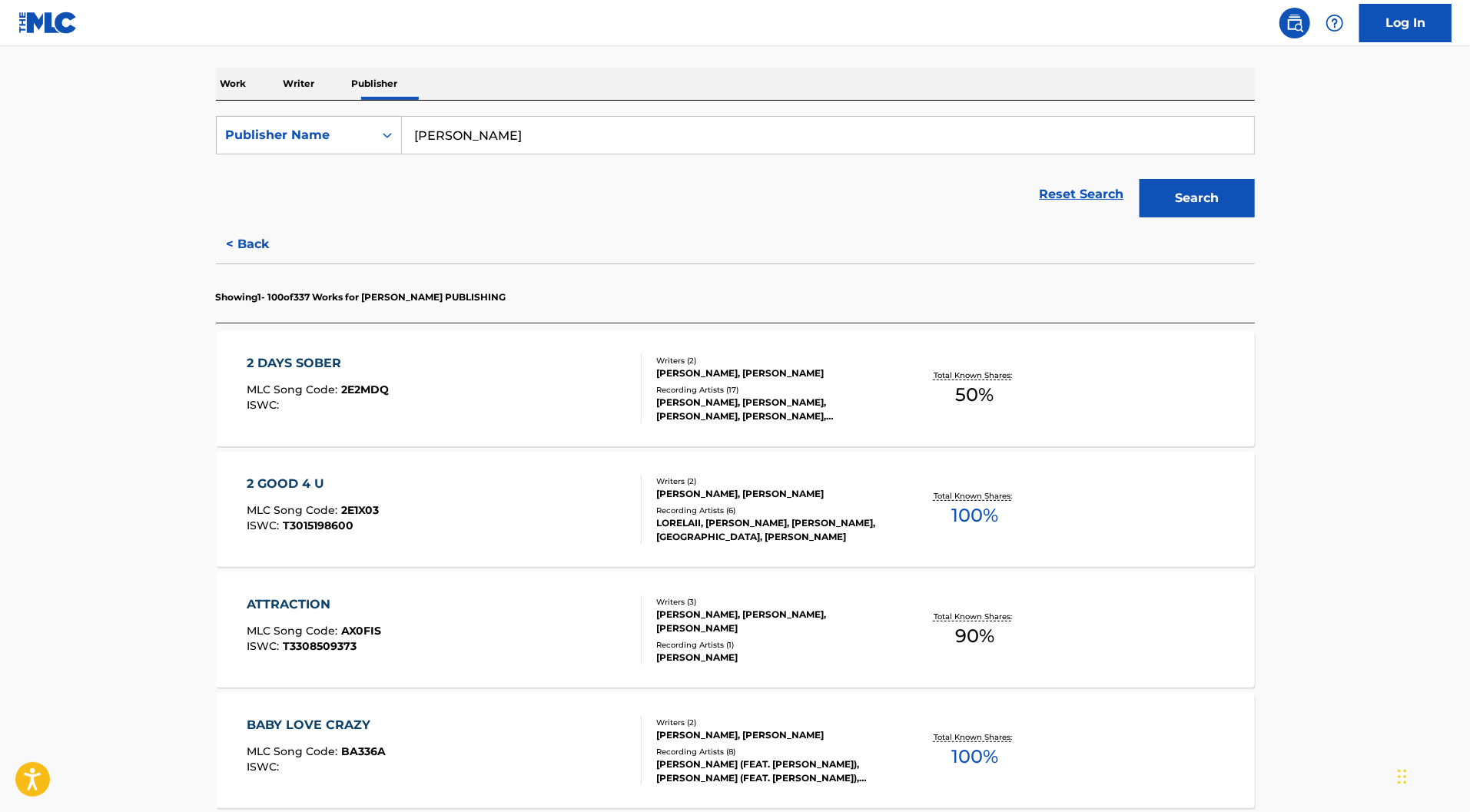
scroll to position [227, 0]
click at [237, 303] on p "Showing 1 - 100 of 337 Works for [PERSON_NAME] PUBLISHING" at bounding box center [361, 295] width 291 height 13
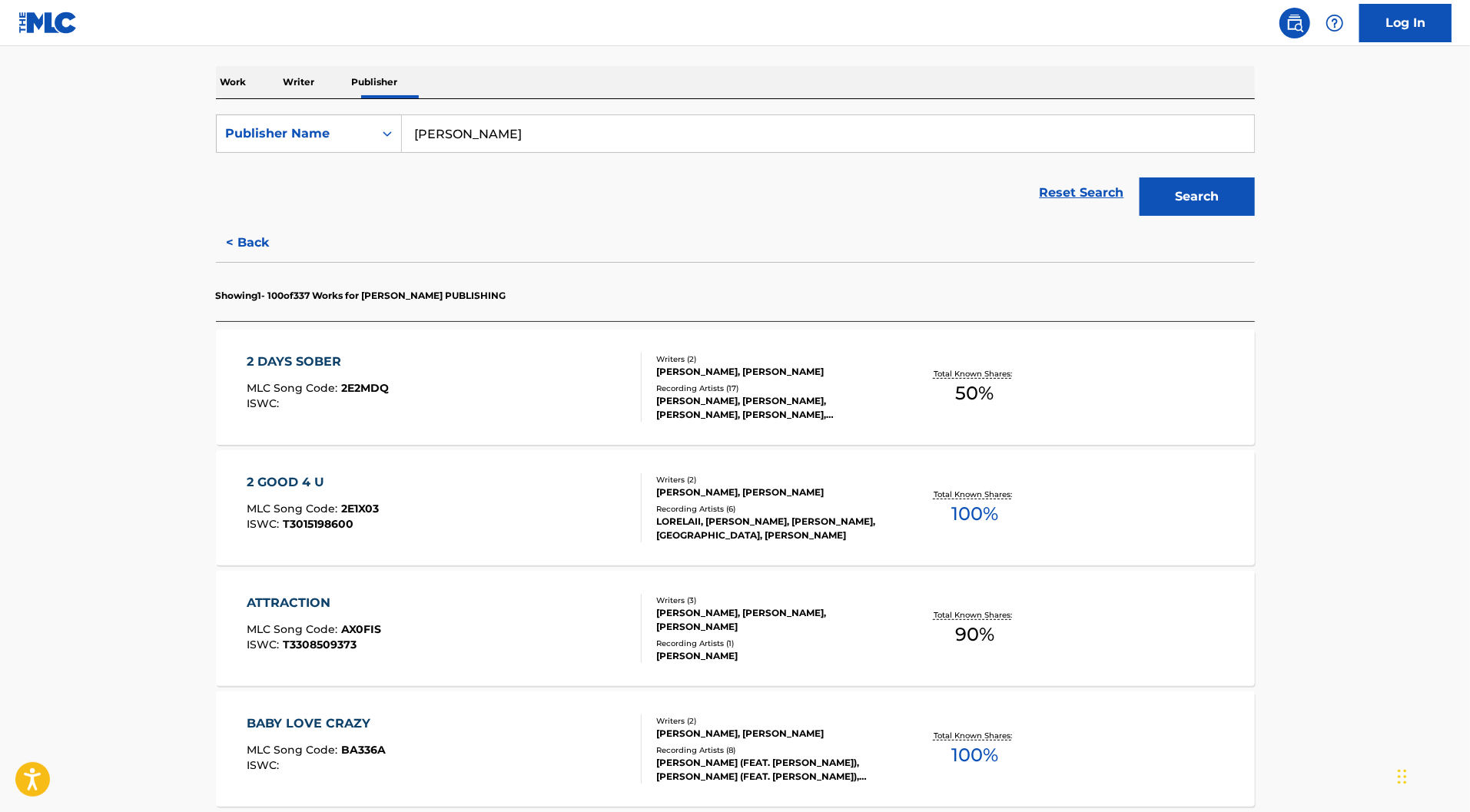
click at [237, 303] on p "Showing 1 - 100 of 337 Works for [PERSON_NAME] PUBLISHING" at bounding box center [361, 295] width 291 height 13
click at [275, 303] on p "Showing 1 - 100 of 337 Works for [PERSON_NAME] PUBLISHING" at bounding box center [361, 295] width 291 height 13
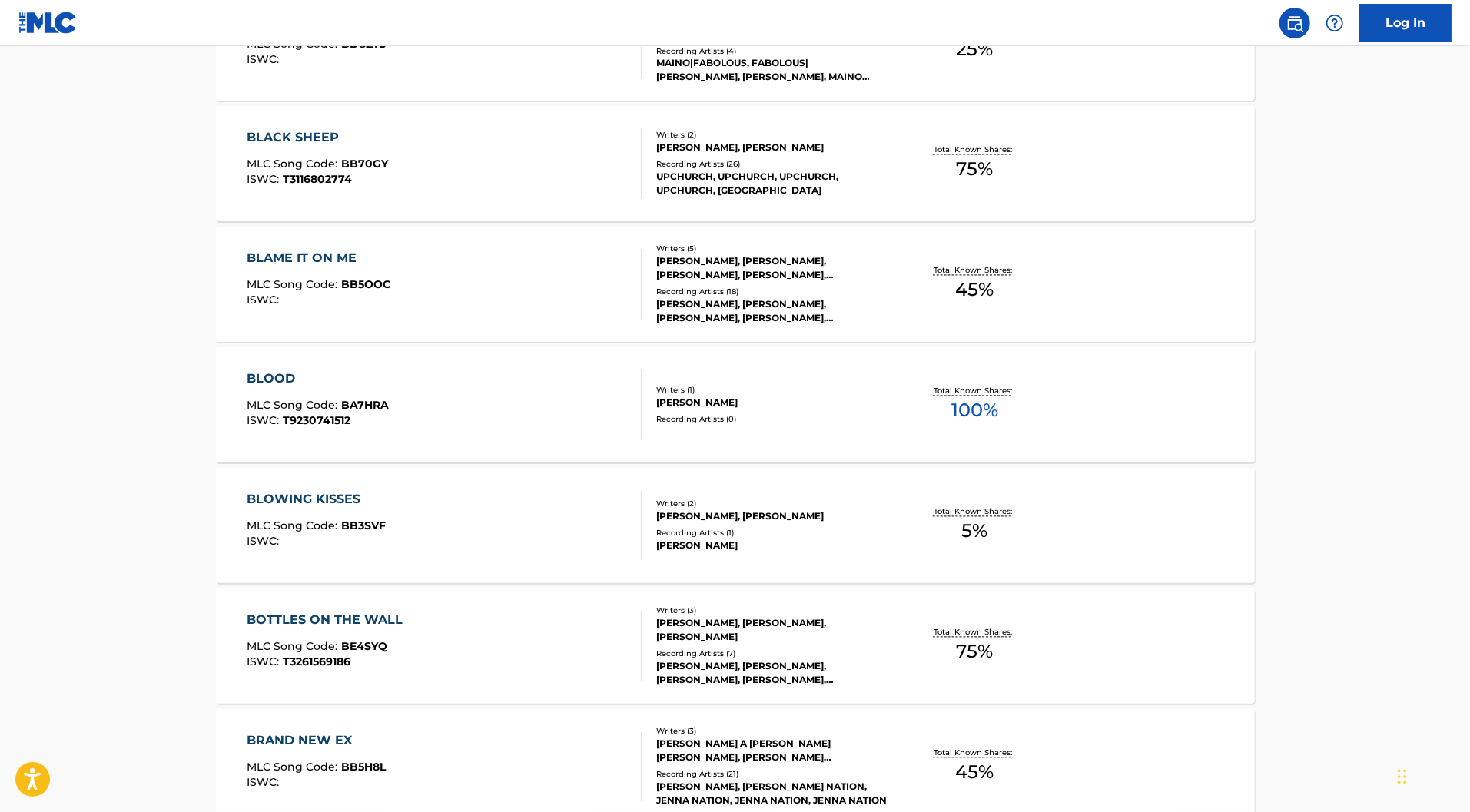
scroll to position [2136, 0]
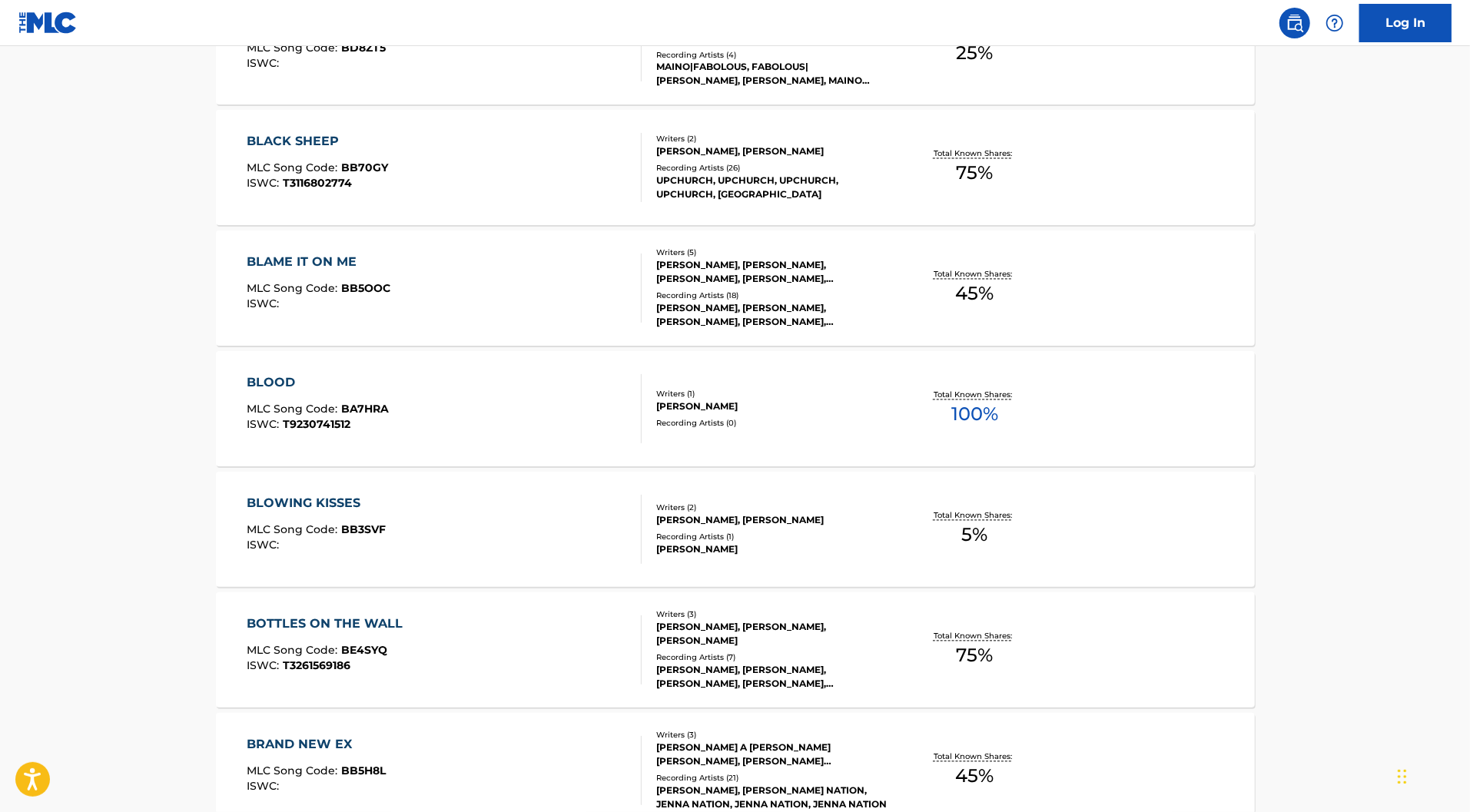
click at [689, 543] on div "Recording Artists ( 1 )" at bounding box center [772, 537] width 232 height 12
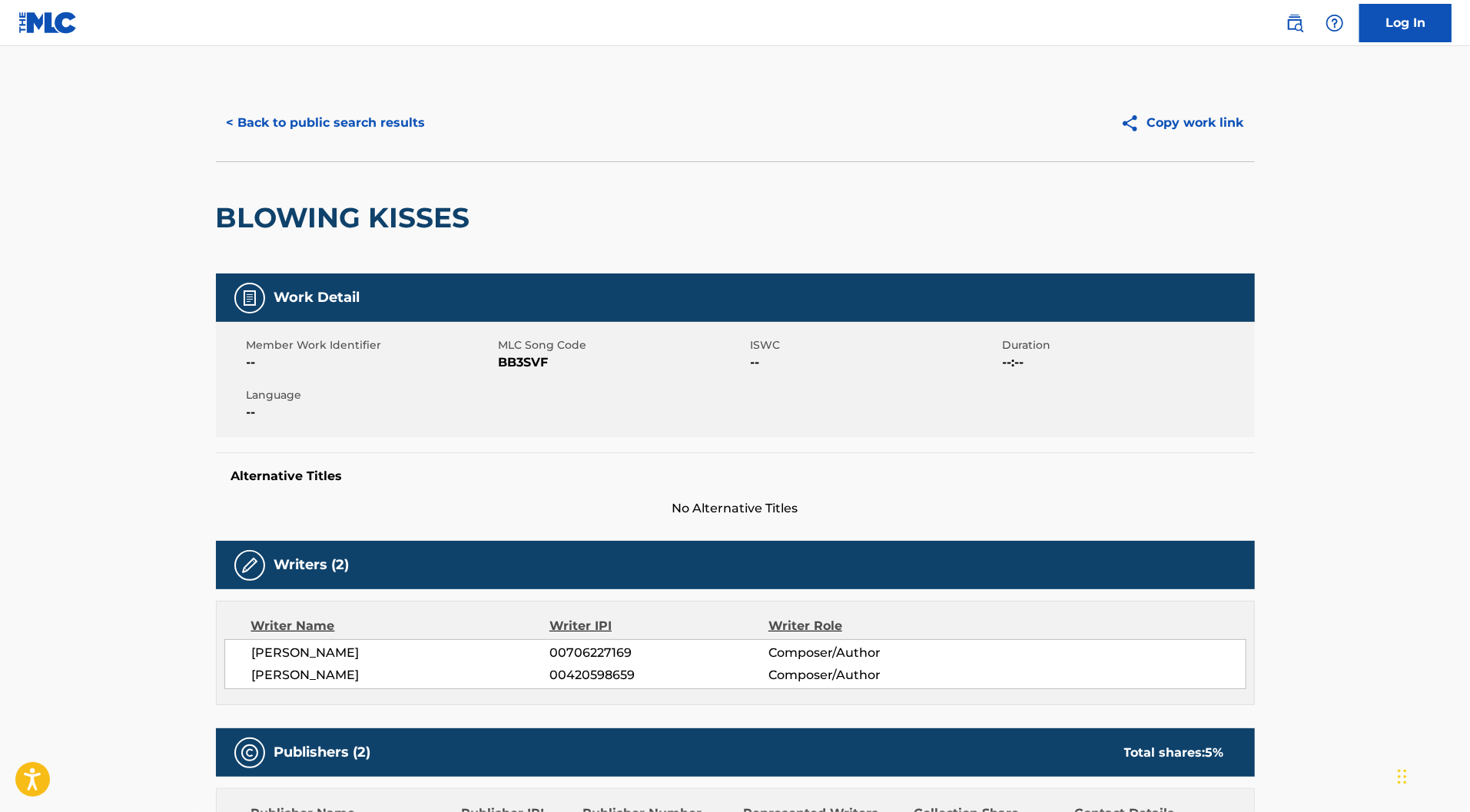
click at [216, 142] on button "< Back to public search results" at bounding box center [326, 123] width 220 height 38
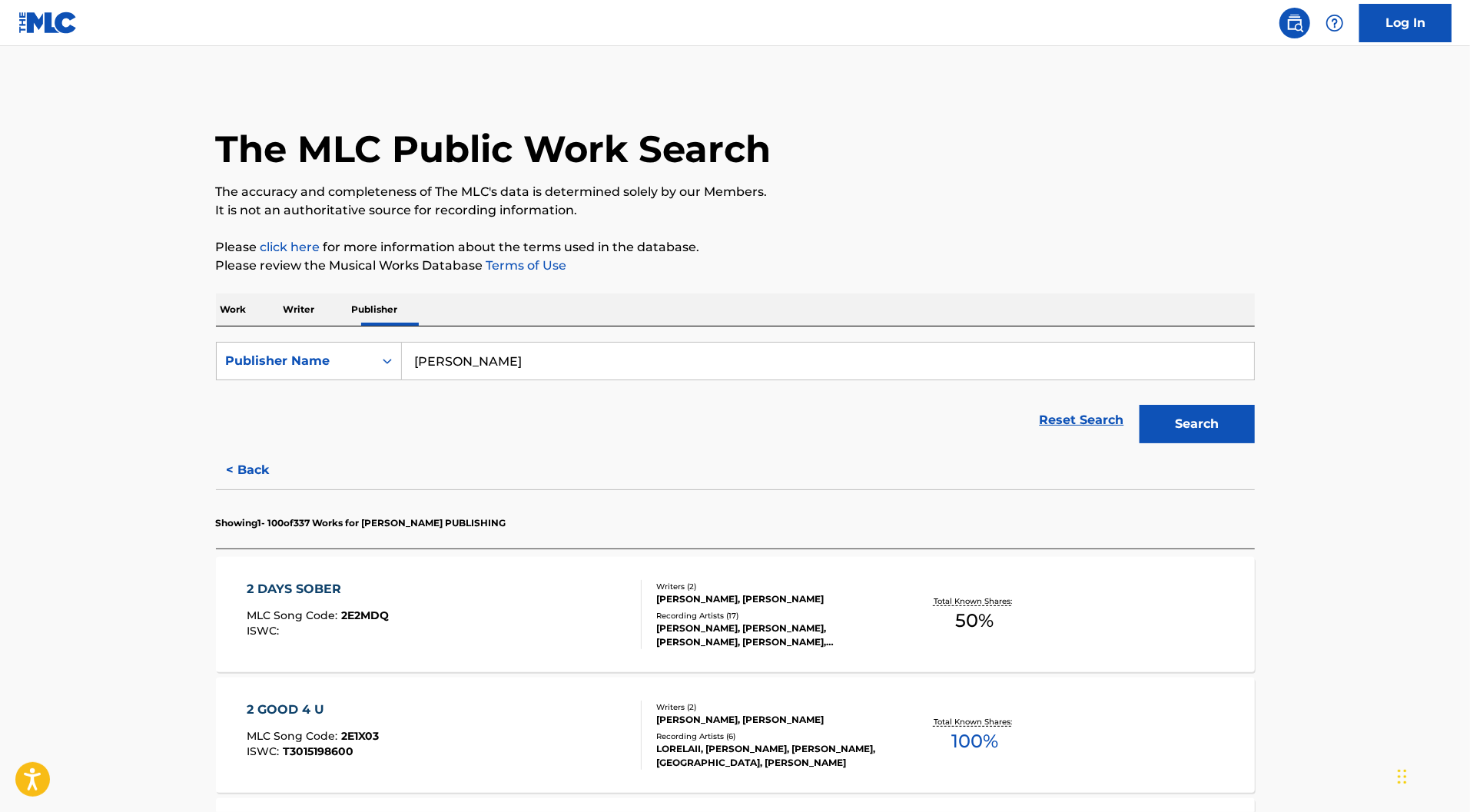
click at [779, 379] on input "[PERSON_NAME]" at bounding box center [827, 361] width 852 height 37
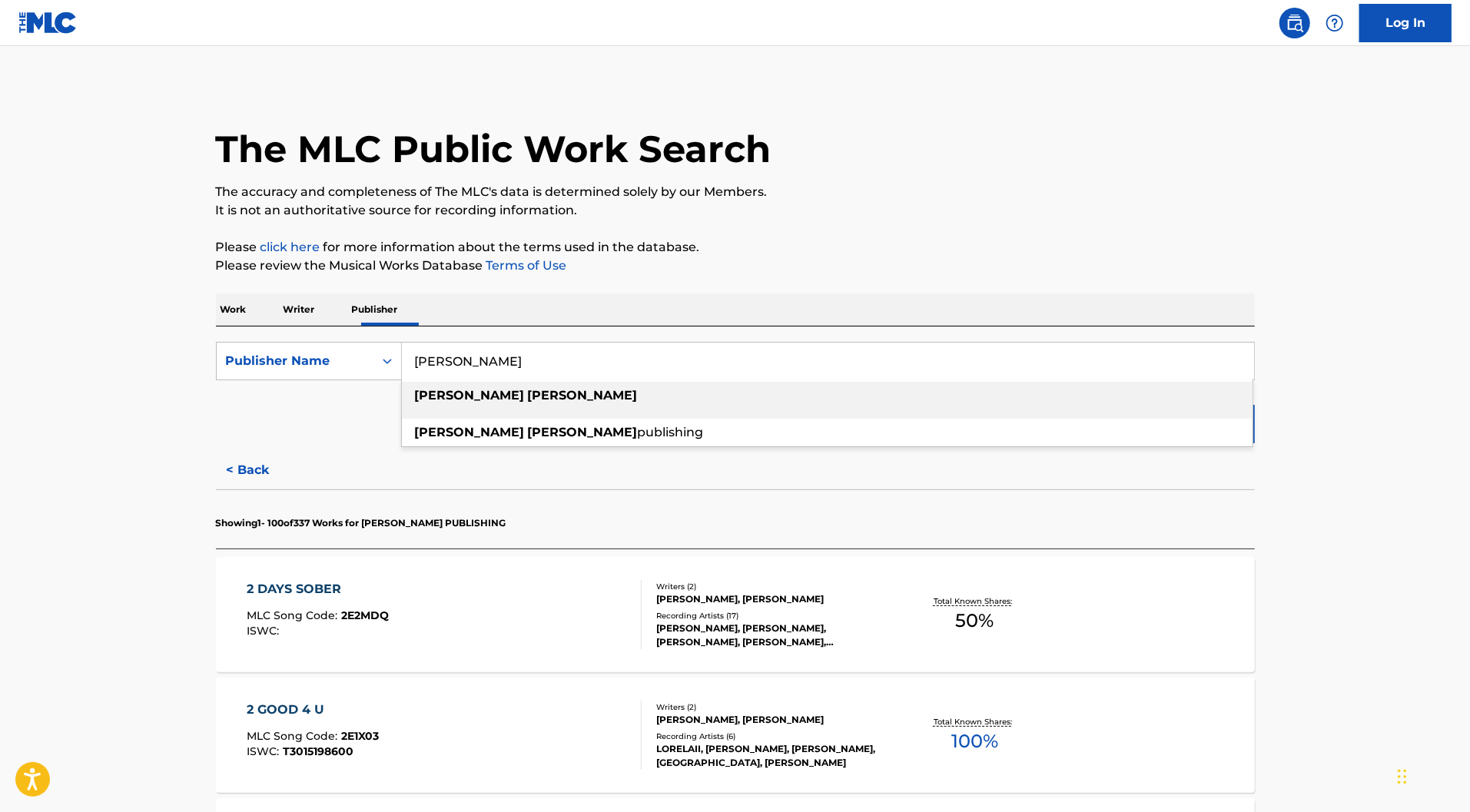
click at [775, 379] on input "[PERSON_NAME]" at bounding box center [827, 361] width 852 height 37
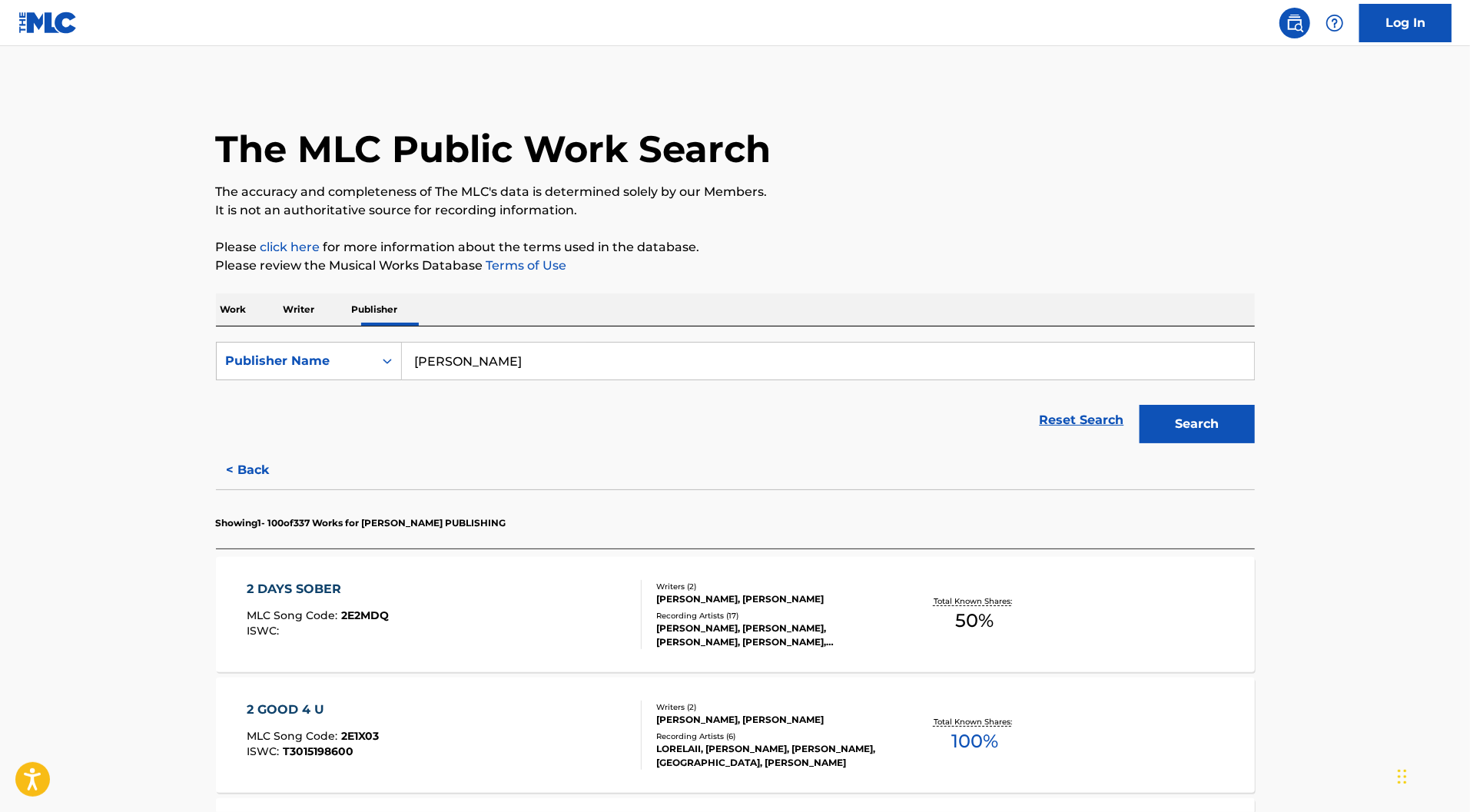
click at [555, 326] on div "Work Writer Publisher" at bounding box center [735, 309] width 1039 height 32
click at [507, 379] on input "[PERSON_NAME]" at bounding box center [827, 361] width 852 height 37
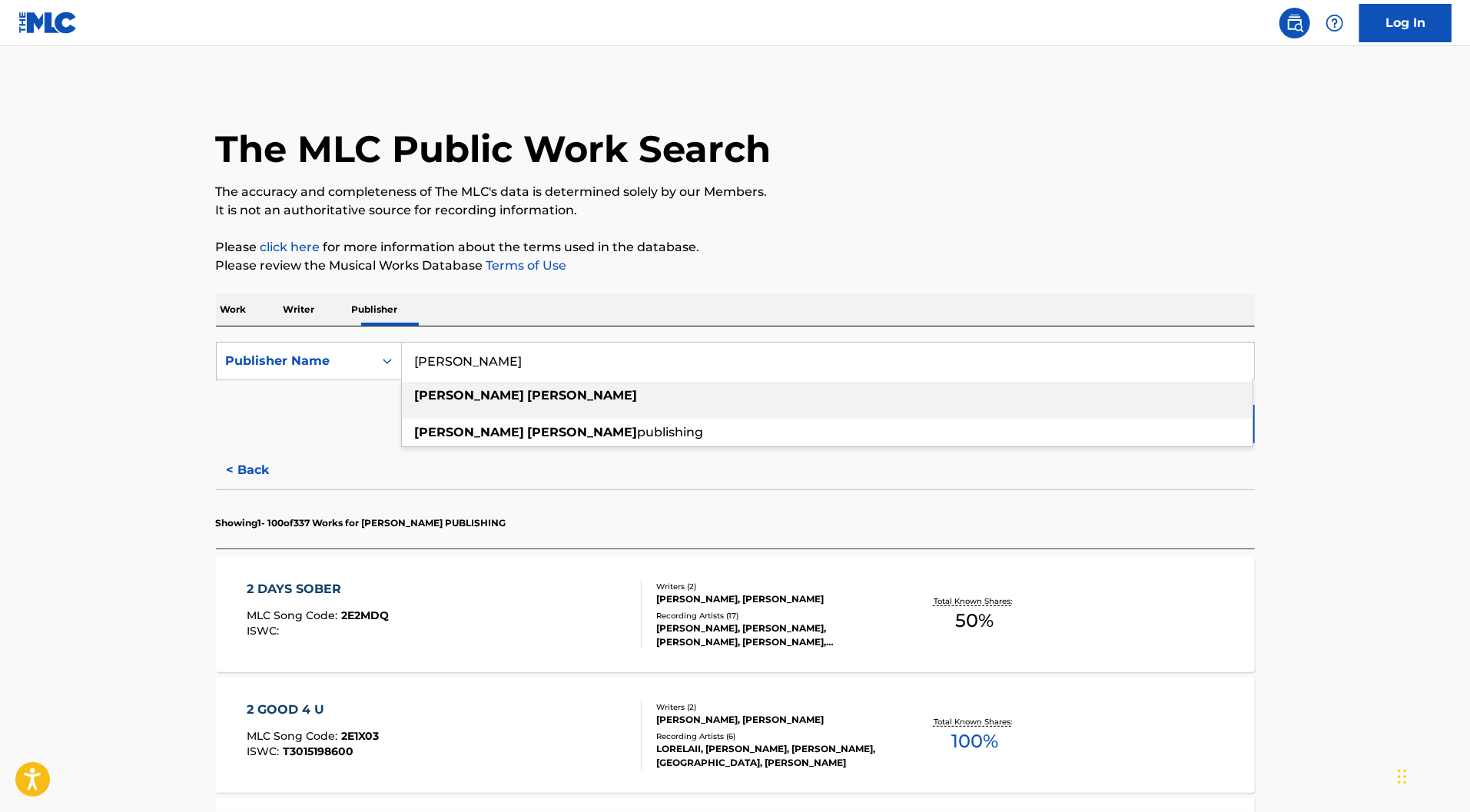
click at [507, 379] on input "[PERSON_NAME]" at bounding box center [827, 361] width 852 height 37
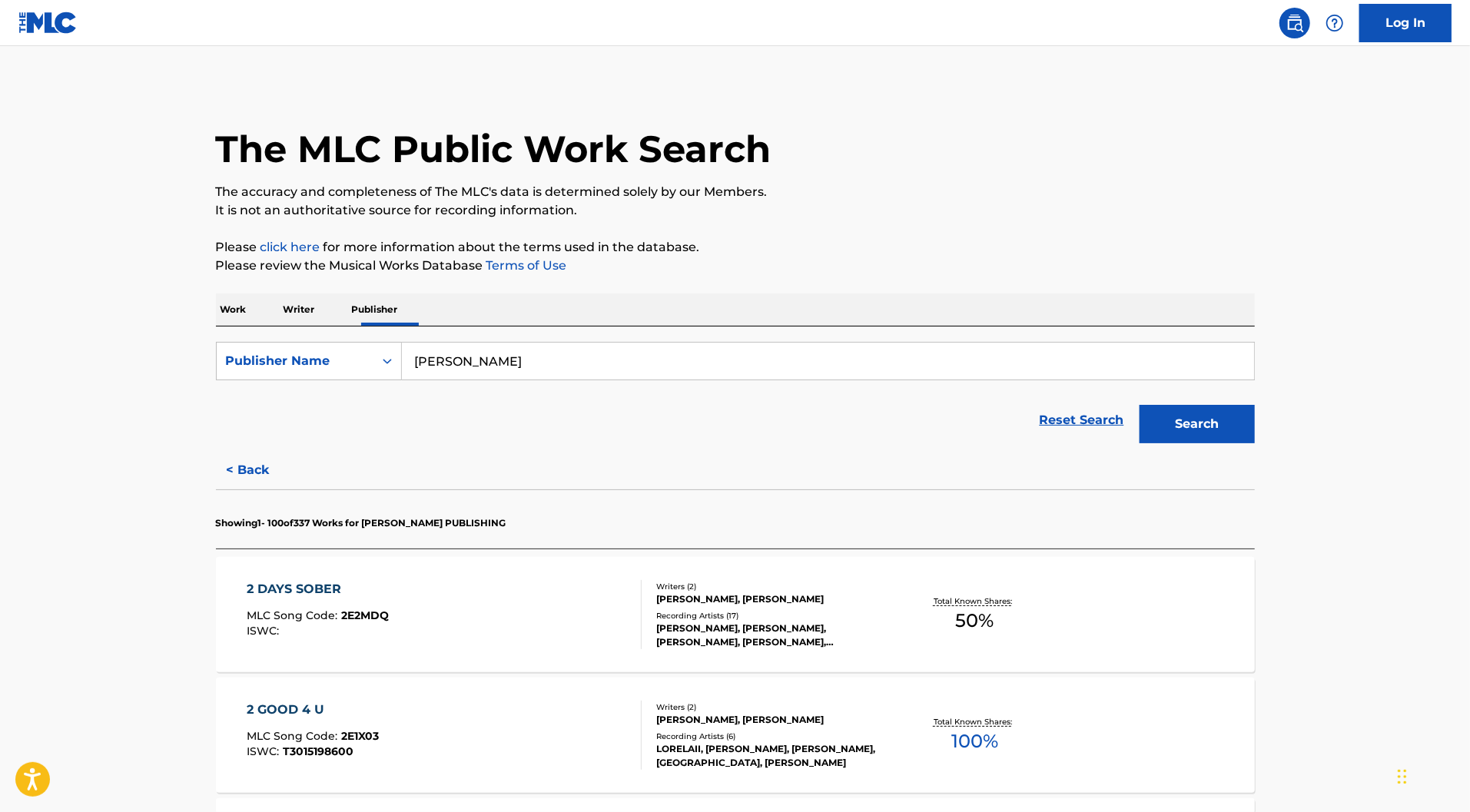
scroll to position [26, 0]
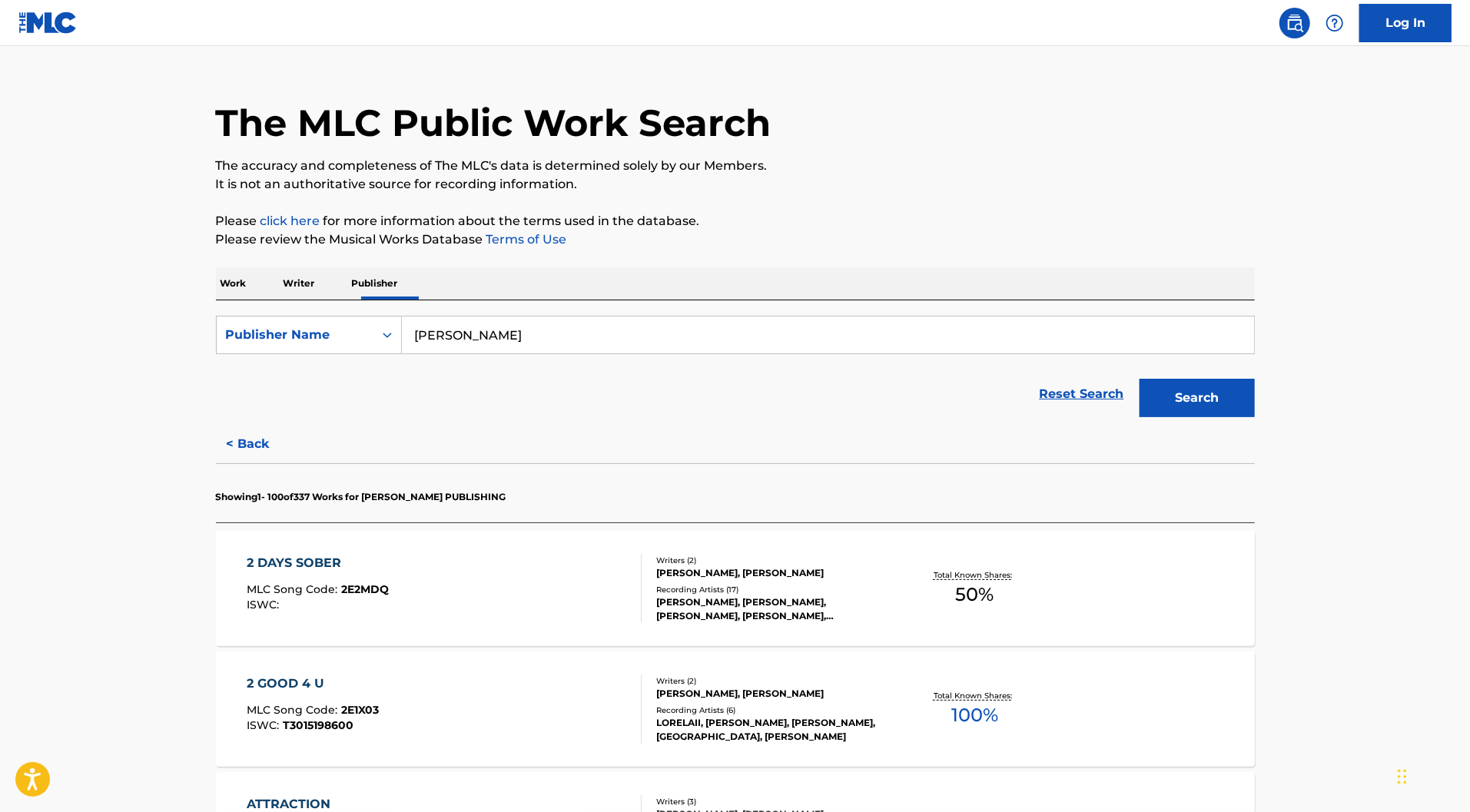
click at [216, 299] on div "Work Writer Publisher" at bounding box center [735, 283] width 1039 height 32
click at [228, 299] on div "Work Writer Publisher" at bounding box center [735, 283] width 1039 height 32
click at [279, 299] on p "Writer" at bounding box center [299, 283] width 40 height 32
